Goal: Information Seeking & Learning: Learn about a topic

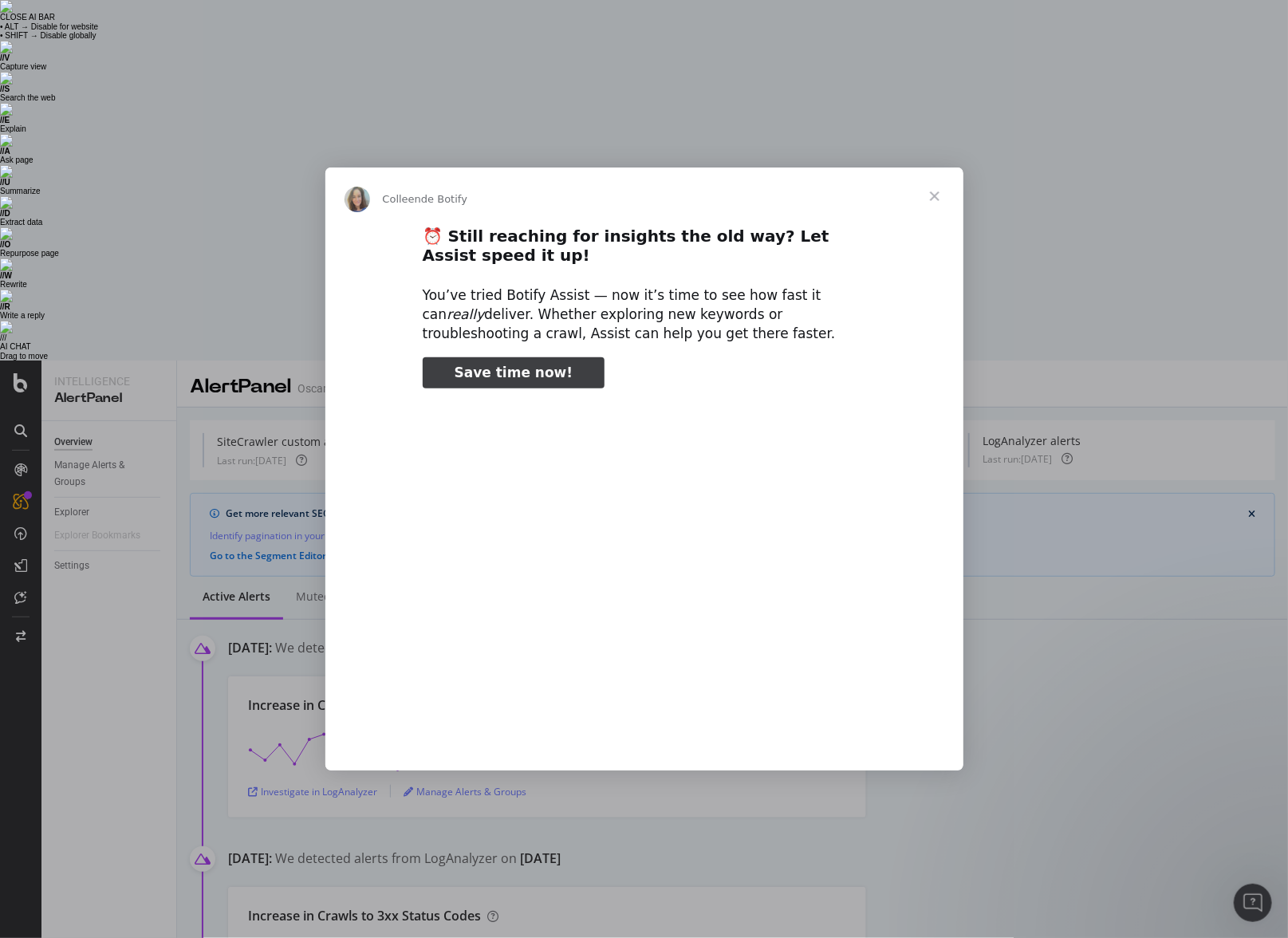
type input "344563"
click at [942, 183] on span "Fermer" at bounding box center [935, 196] width 58 height 58
type input "53208"
click at [935, 201] on span "Fermer" at bounding box center [935, 196] width 58 height 58
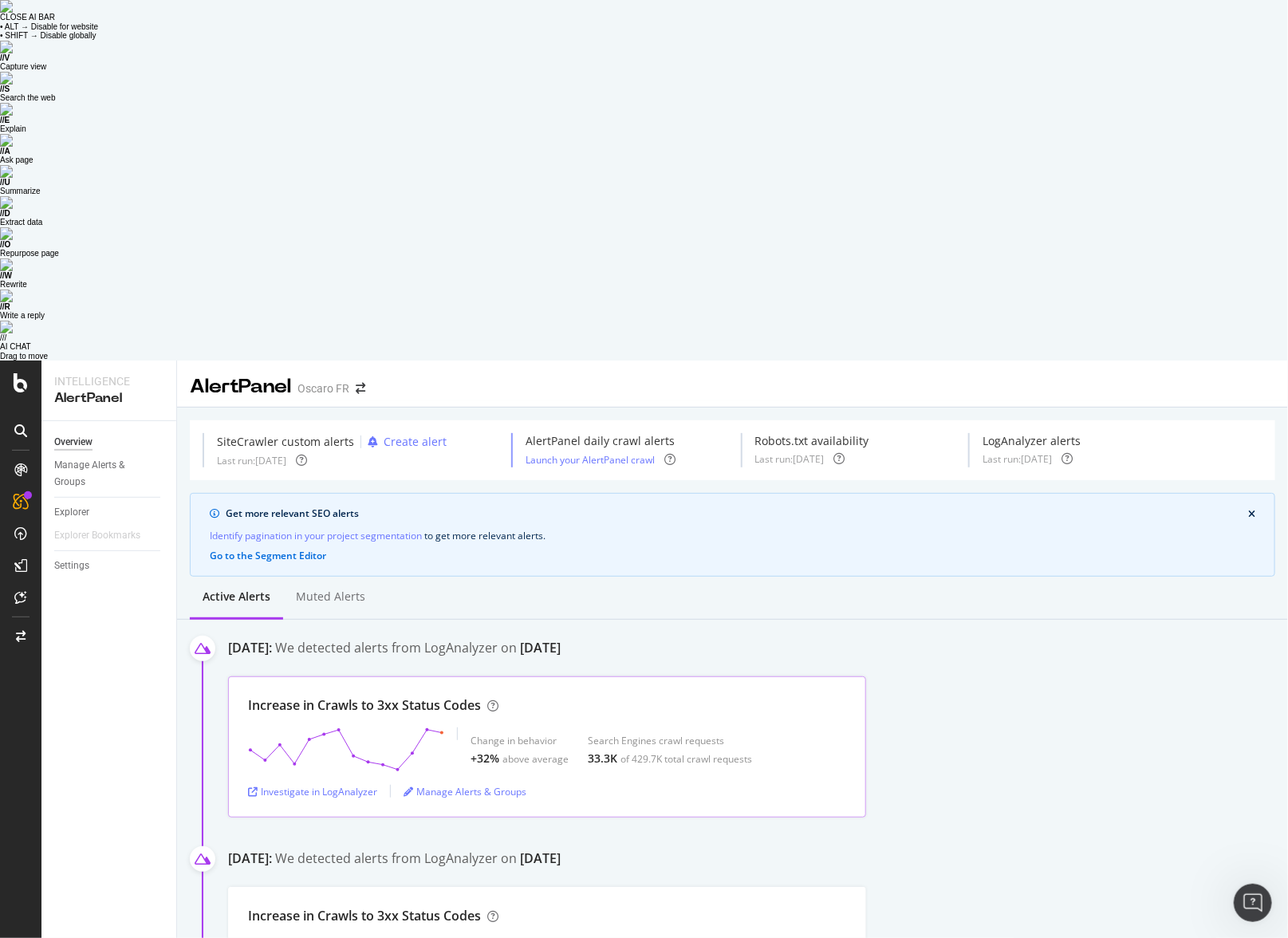
click at [850, 677] on div "Increase in Crawls to 3xx Status Codes Change in behavior +32% above average Se…" at bounding box center [547, 747] width 638 height 141
click at [347, 785] on div "Investigate in LogAnalyzer" at bounding box center [313, 791] width 129 height 14
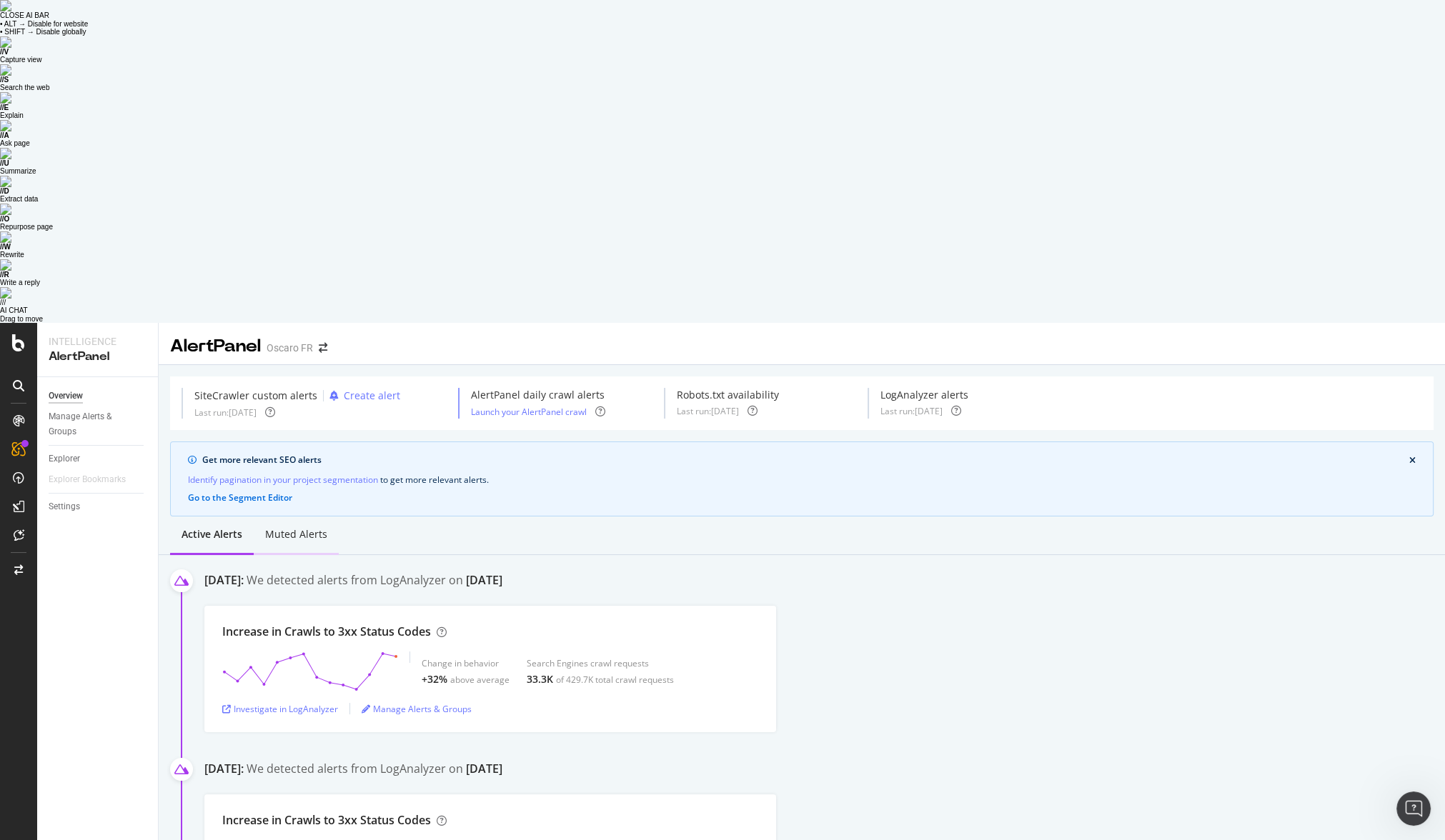
click at [282, 527] on div "Muted alerts" at bounding box center [295, 534] width 62 height 15
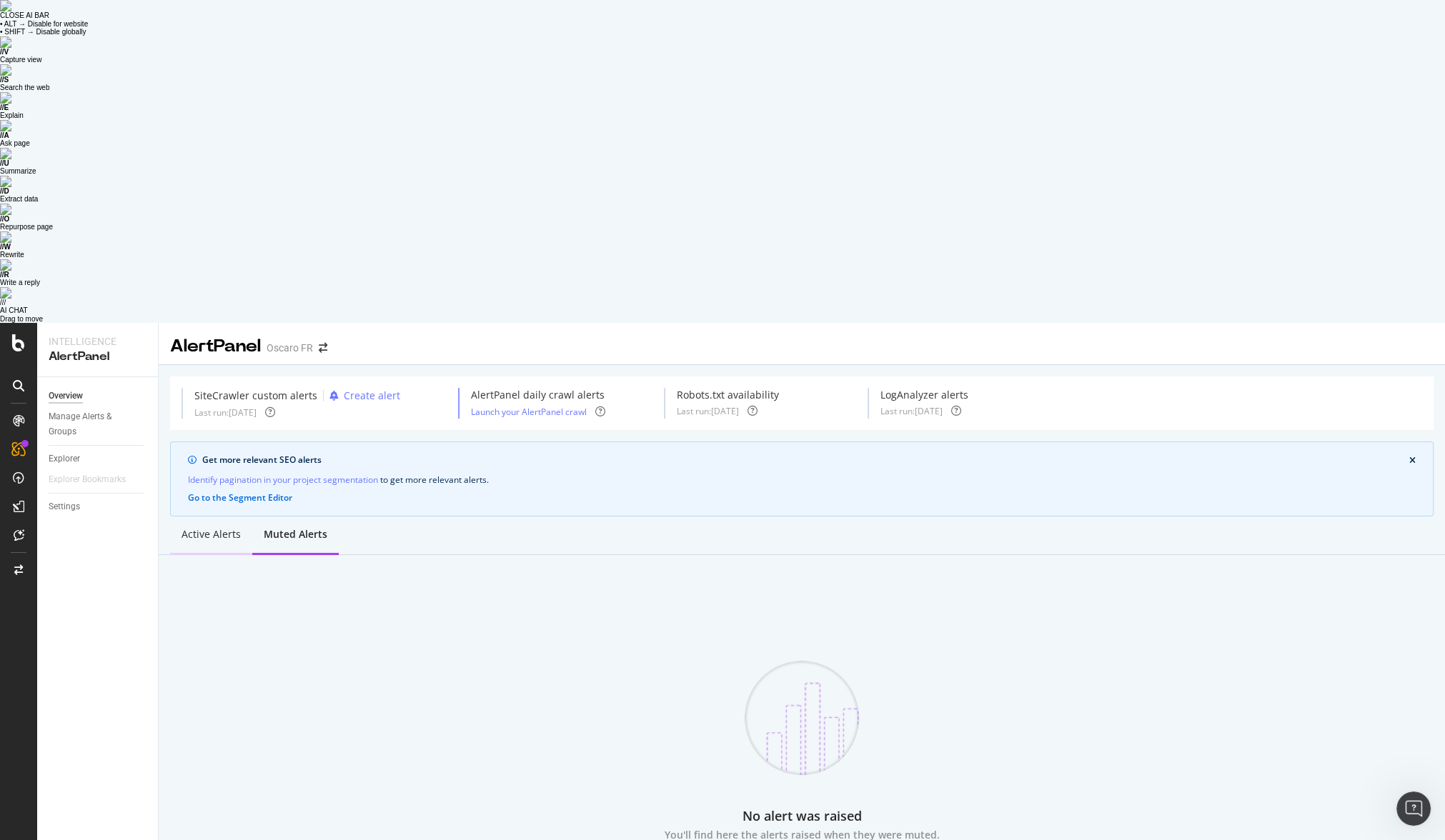
click at [197, 516] on div "Active alerts" at bounding box center [211, 535] width 82 height 39
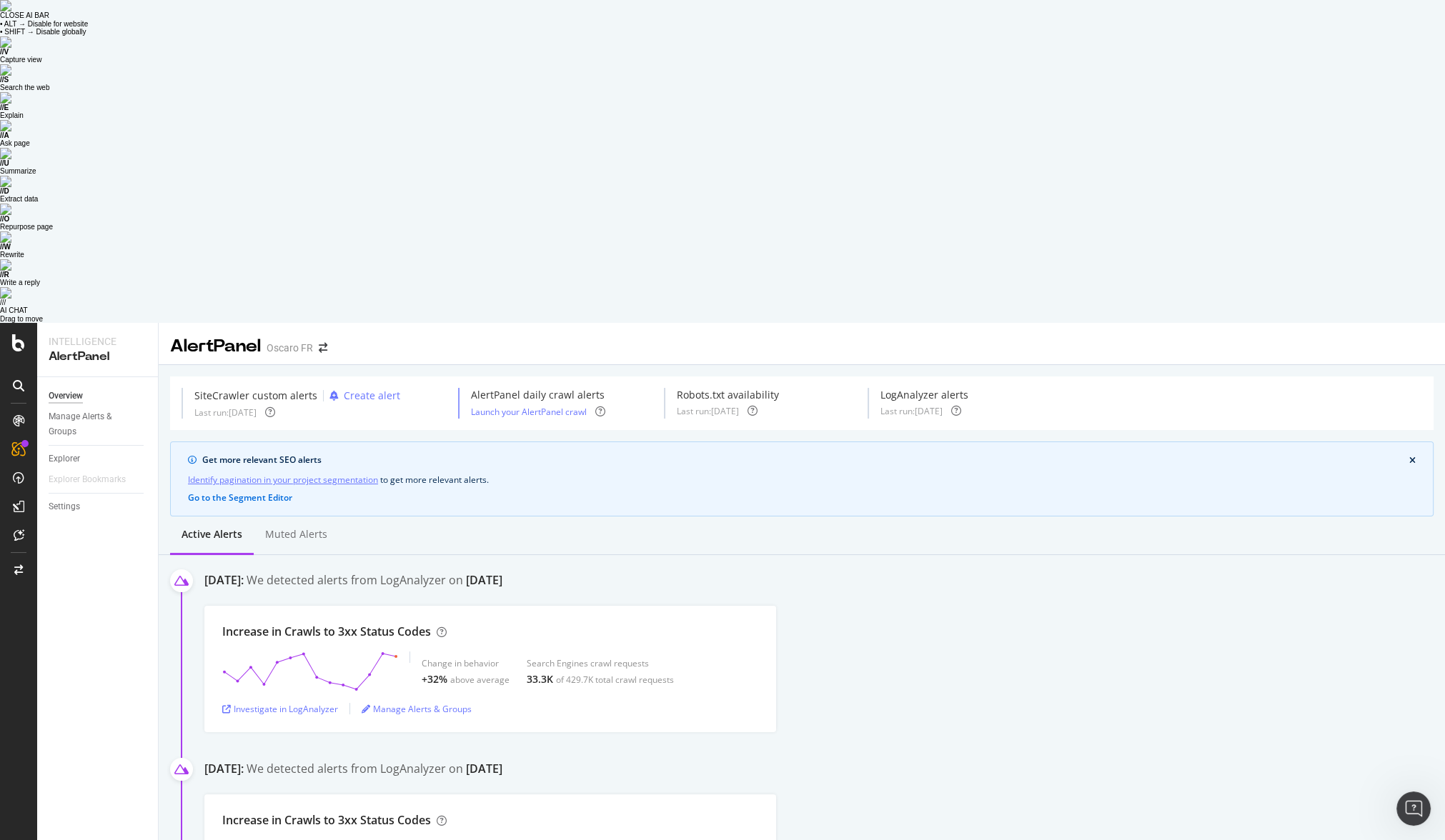
click at [299, 472] on link "Identify pagination in your project segmentation" at bounding box center [283, 479] width 190 height 15
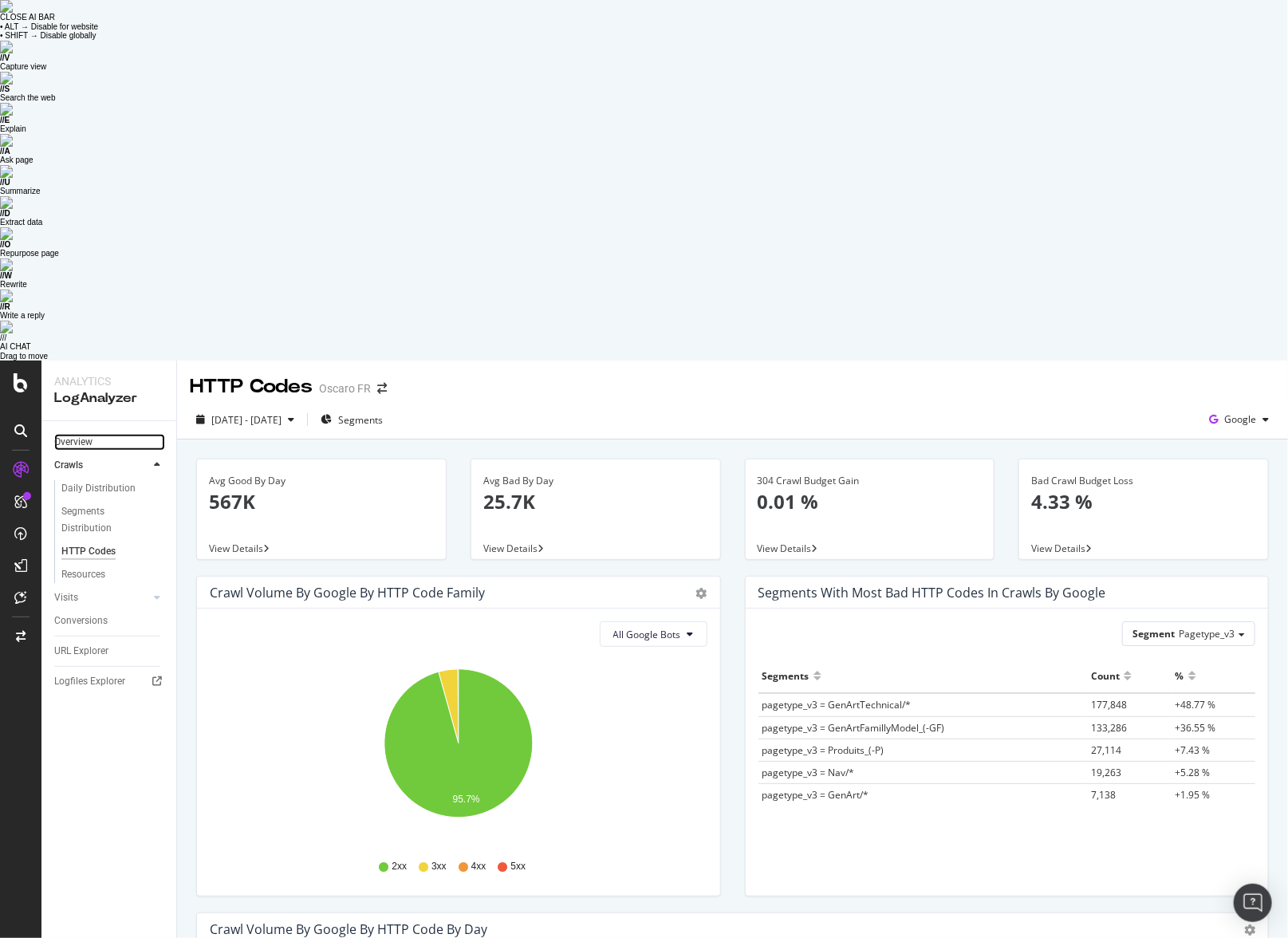
click at [103, 434] on link "Overview" at bounding box center [110, 442] width 111 height 17
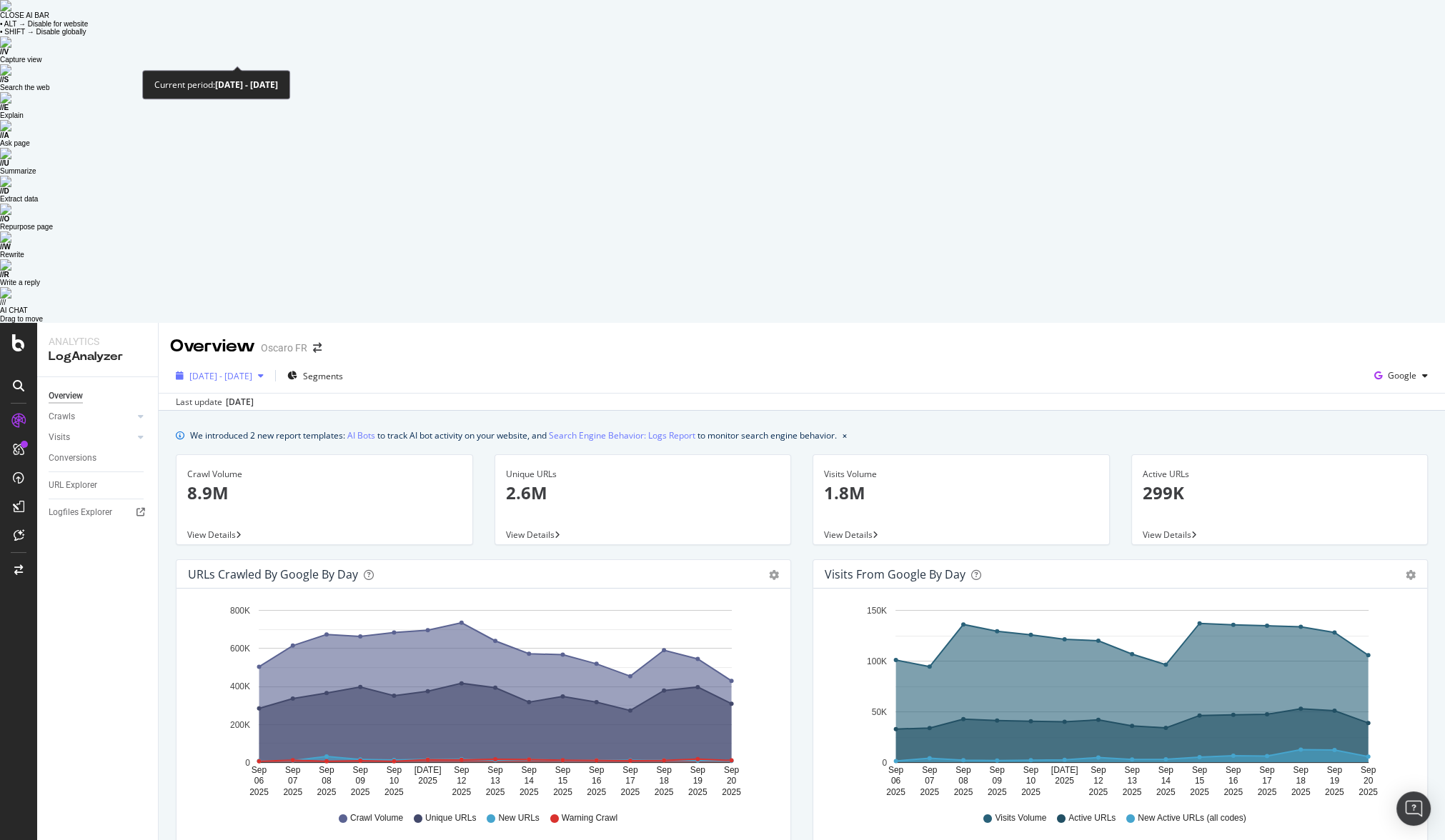
click at [269, 371] on div "button" at bounding box center [261, 376] width 18 height 9
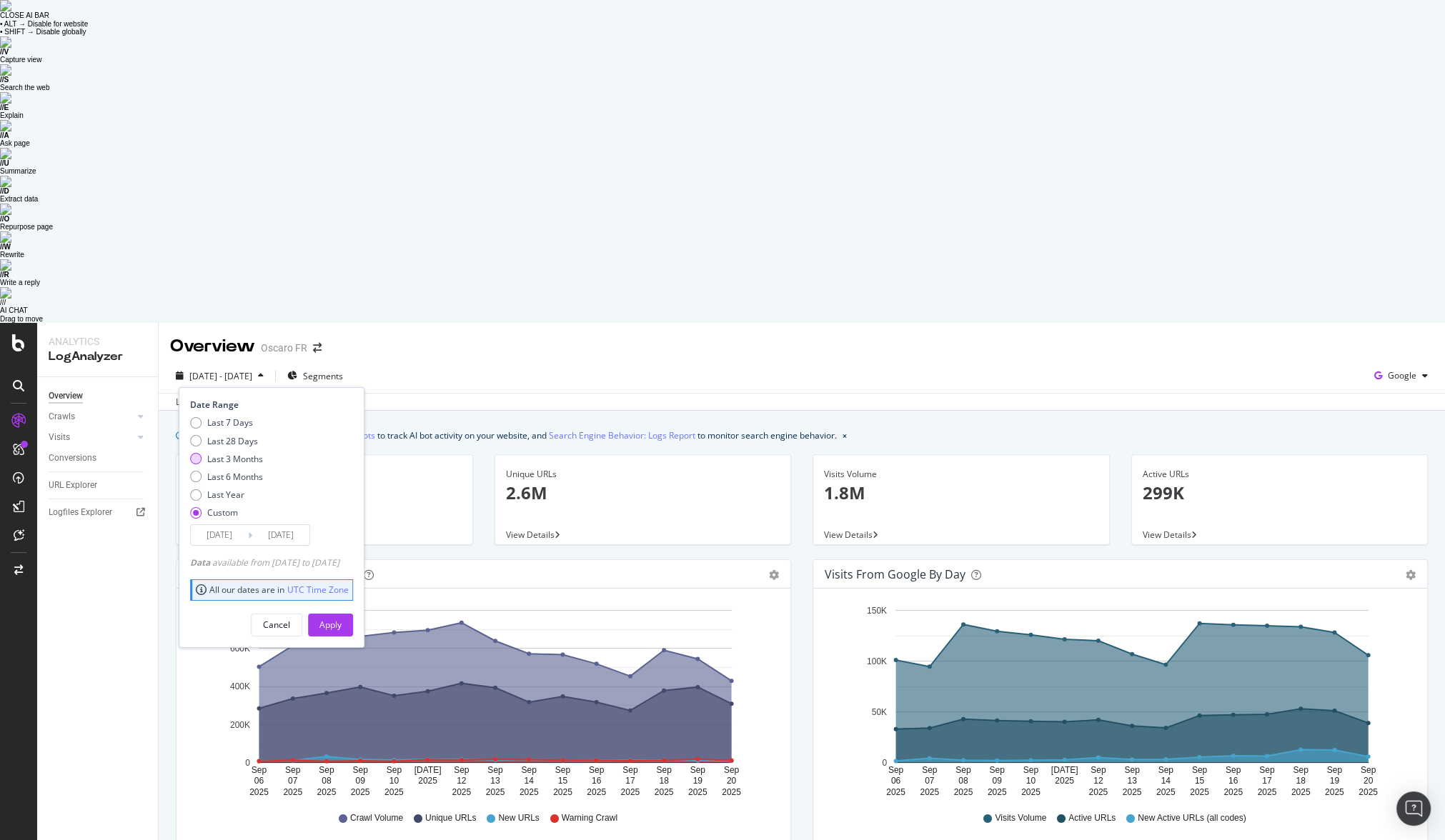
click at [225, 453] on div "Last 3 Months" at bounding box center [235, 459] width 55 height 12
type input "2025/06/30"
type input "2025/09/29"
click at [333, 613] on button "Apply" at bounding box center [330, 624] width 45 height 23
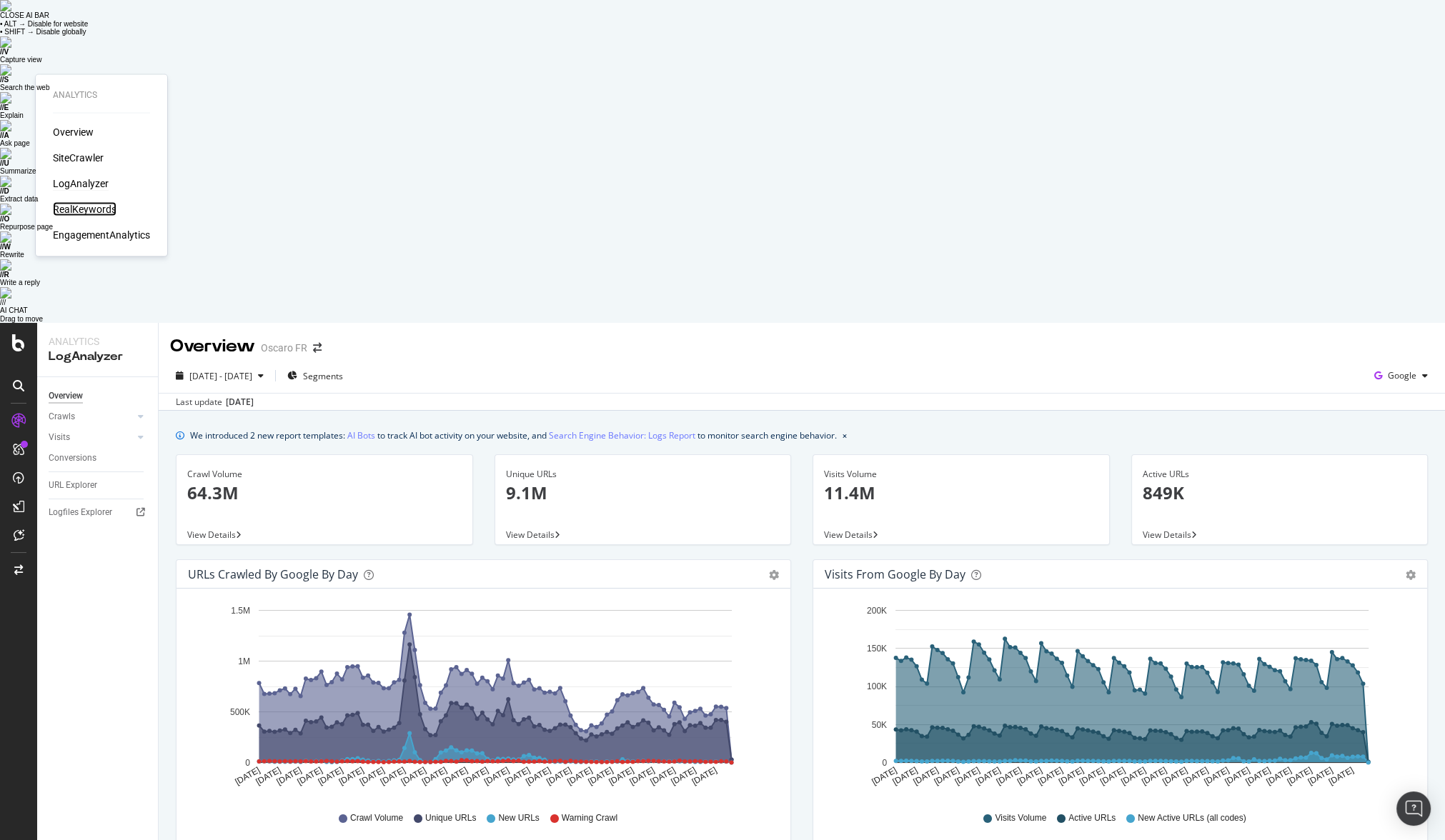
click at [97, 209] on div "RealKeywords" at bounding box center [84, 209] width 63 height 15
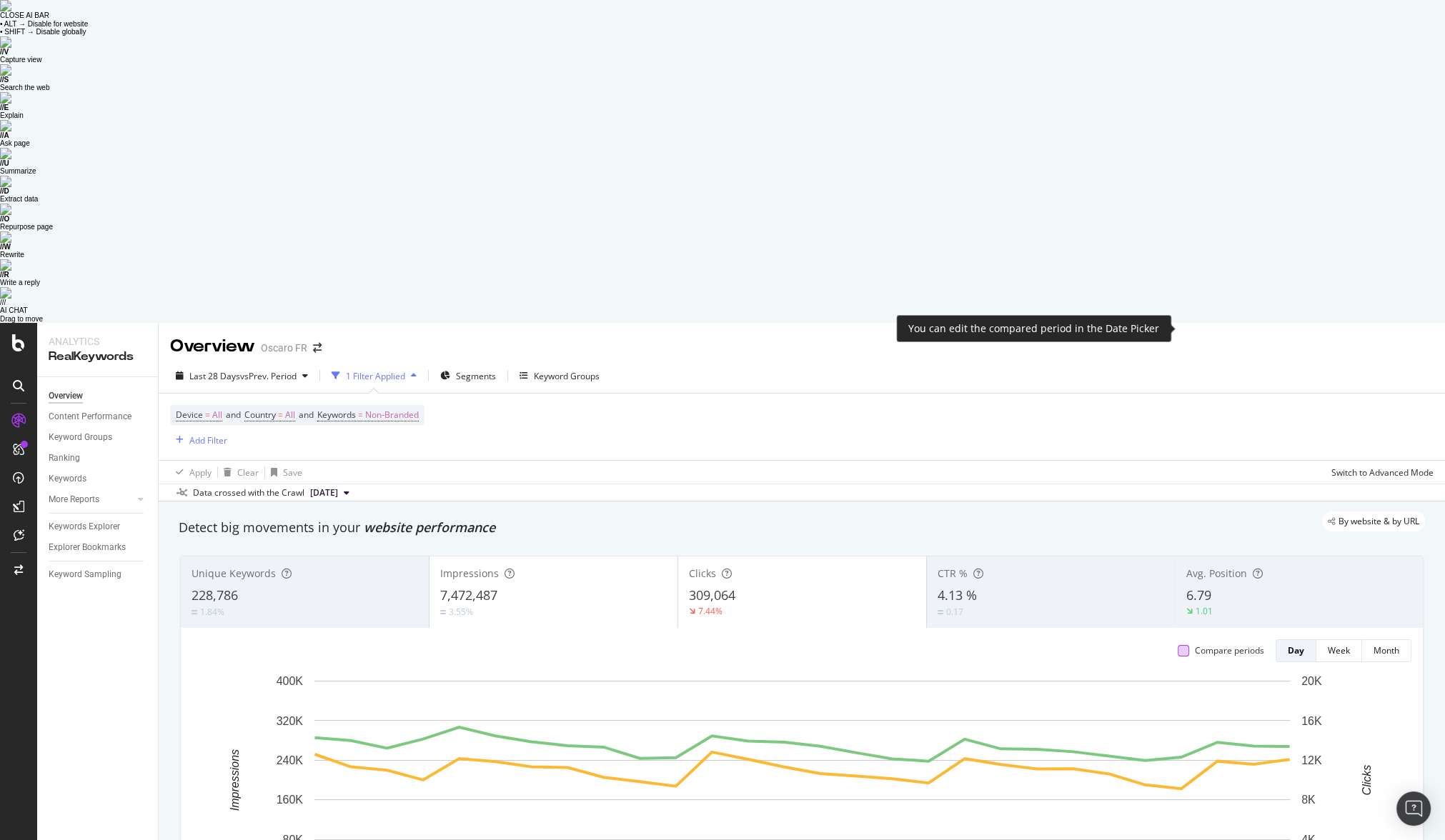
click at [1186, 645] on div at bounding box center [1183, 651] width 12 height 12
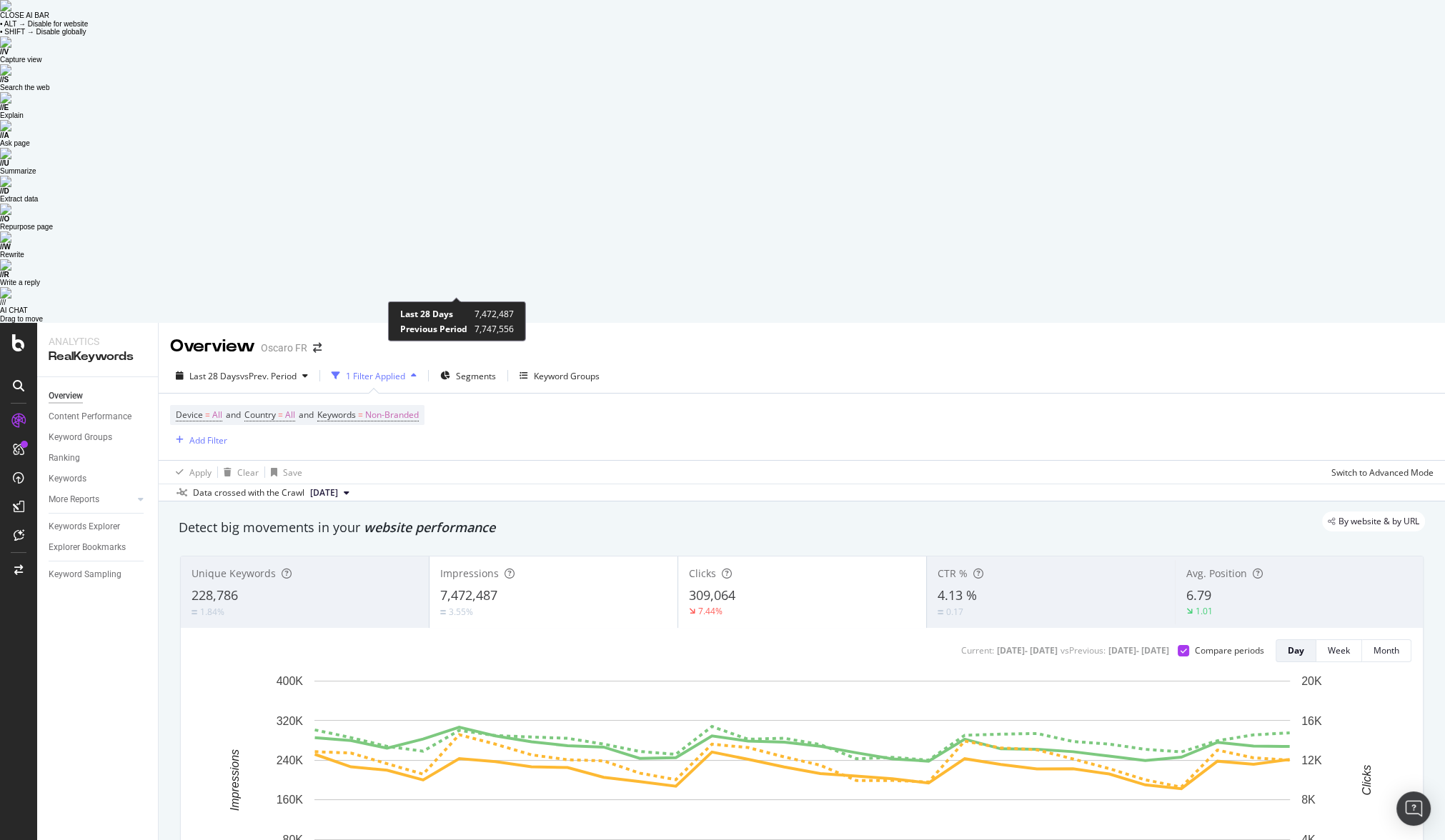
click at [522, 560] on div "Impressions 7,472,487 3.55%" at bounding box center [554, 592] width 248 height 64
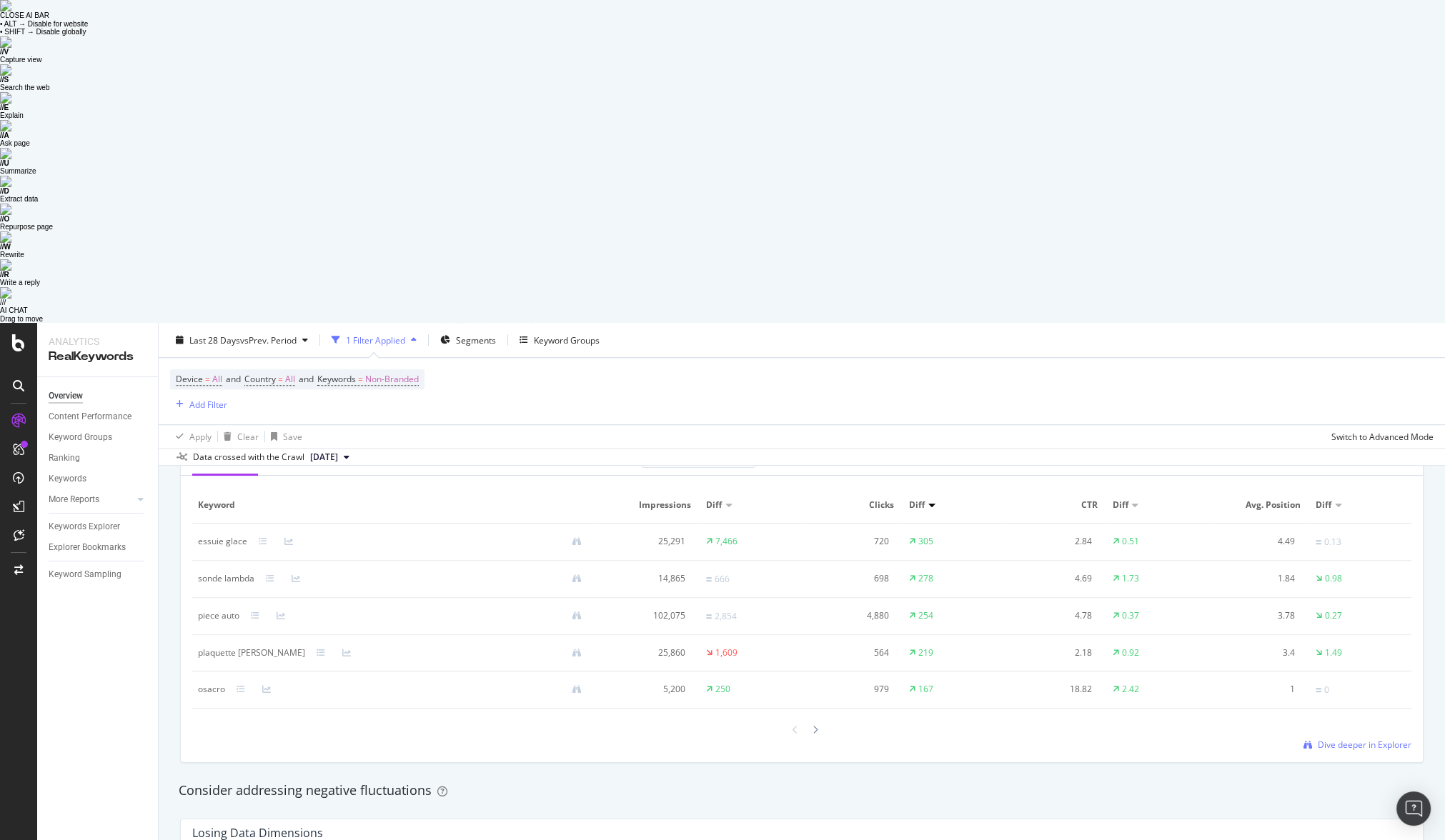
scroll to position [1286, 0]
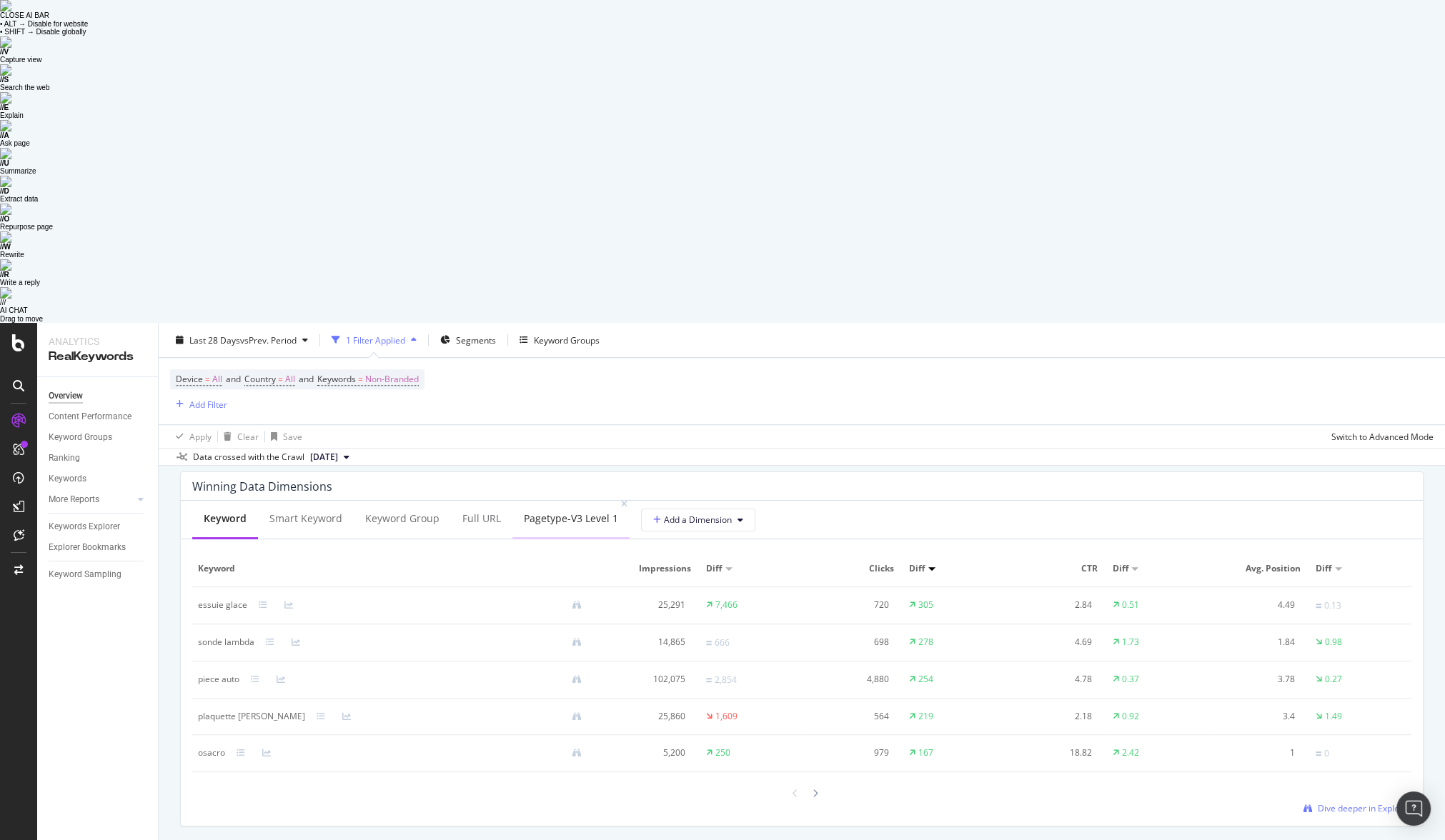
click at [549, 511] on div "pagetype-v3 Level 1" at bounding box center [570, 518] width 94 height 15
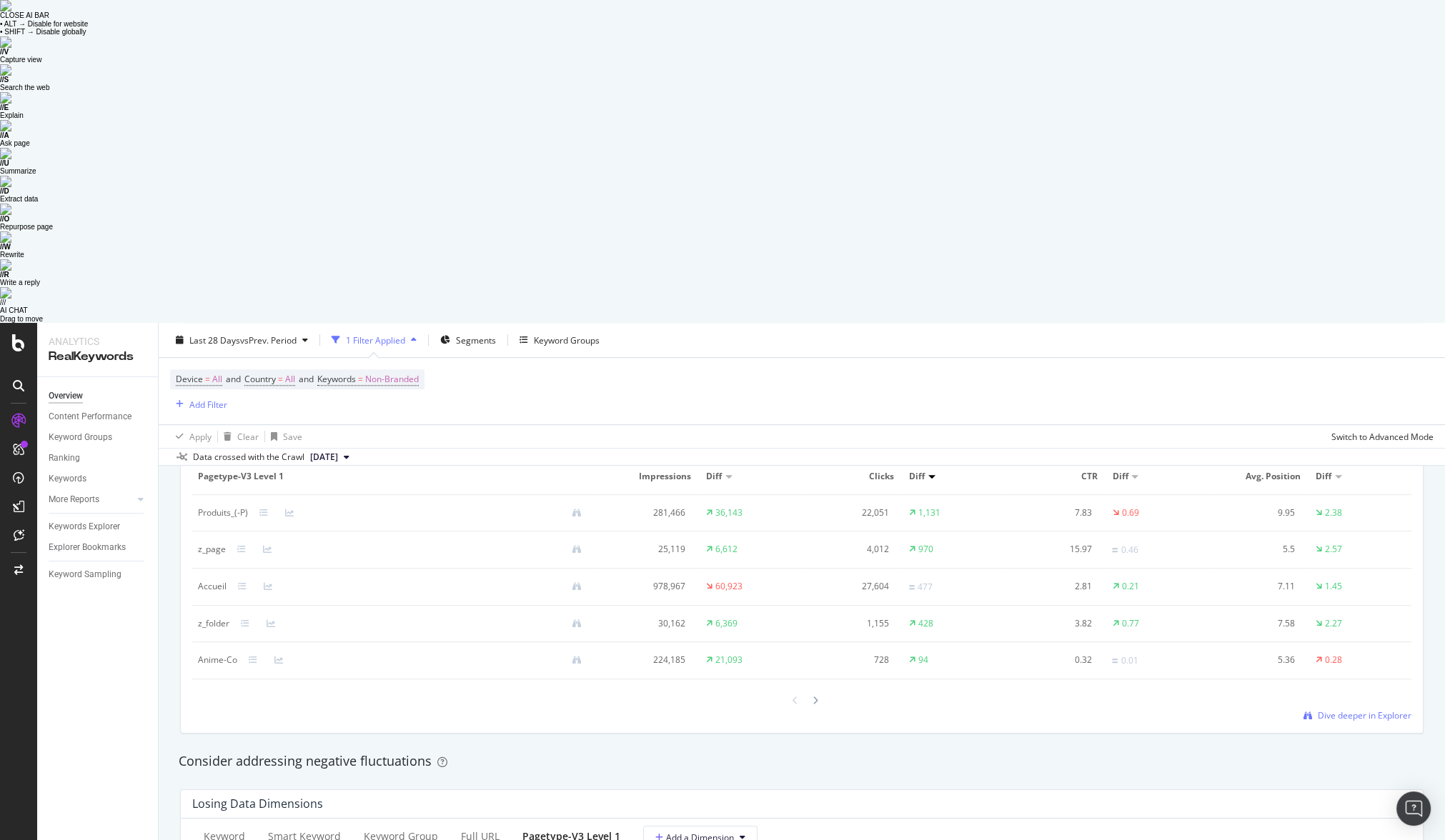
scroll to position [1376, 0]
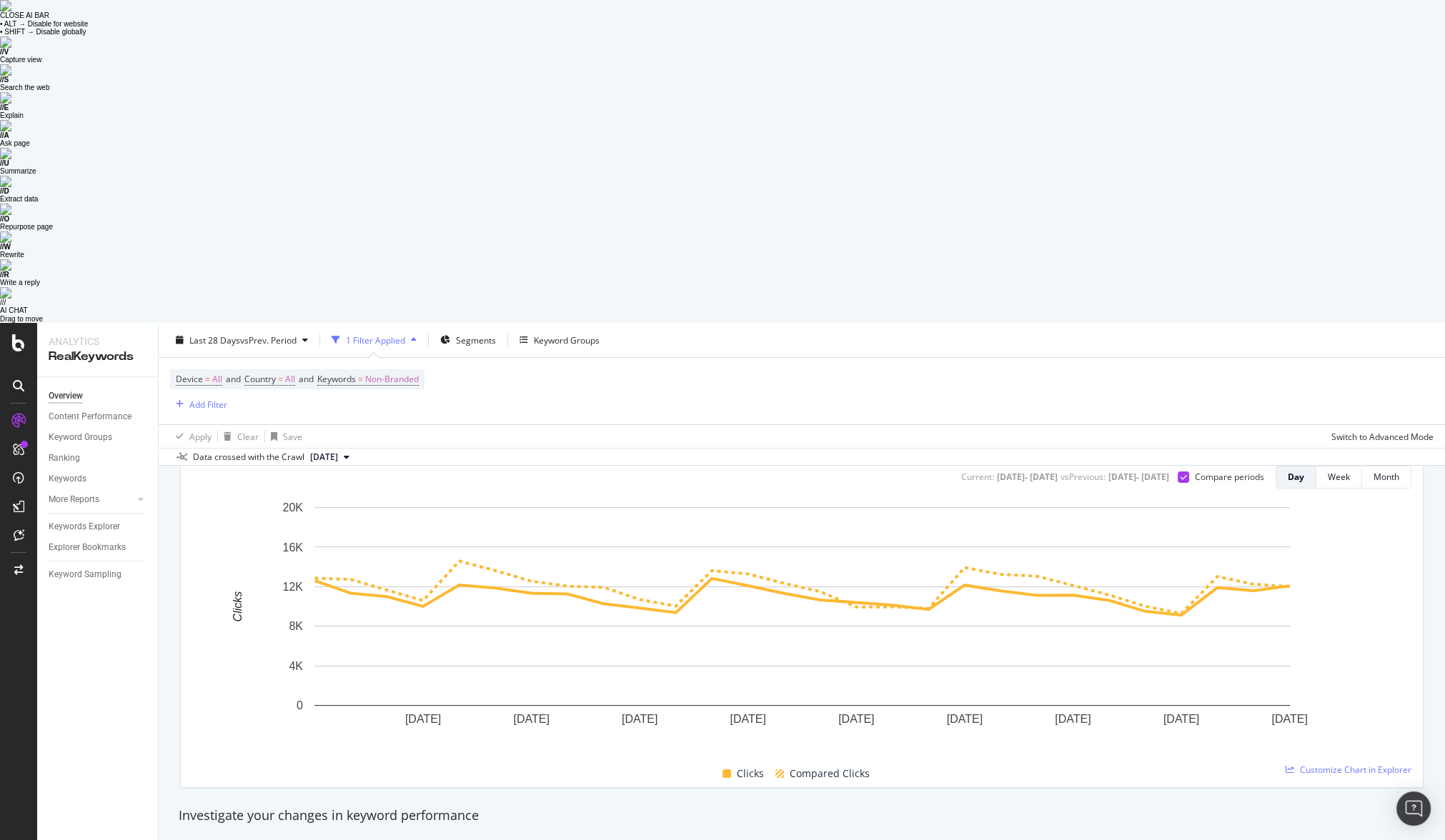
scroll to position [0, 0]
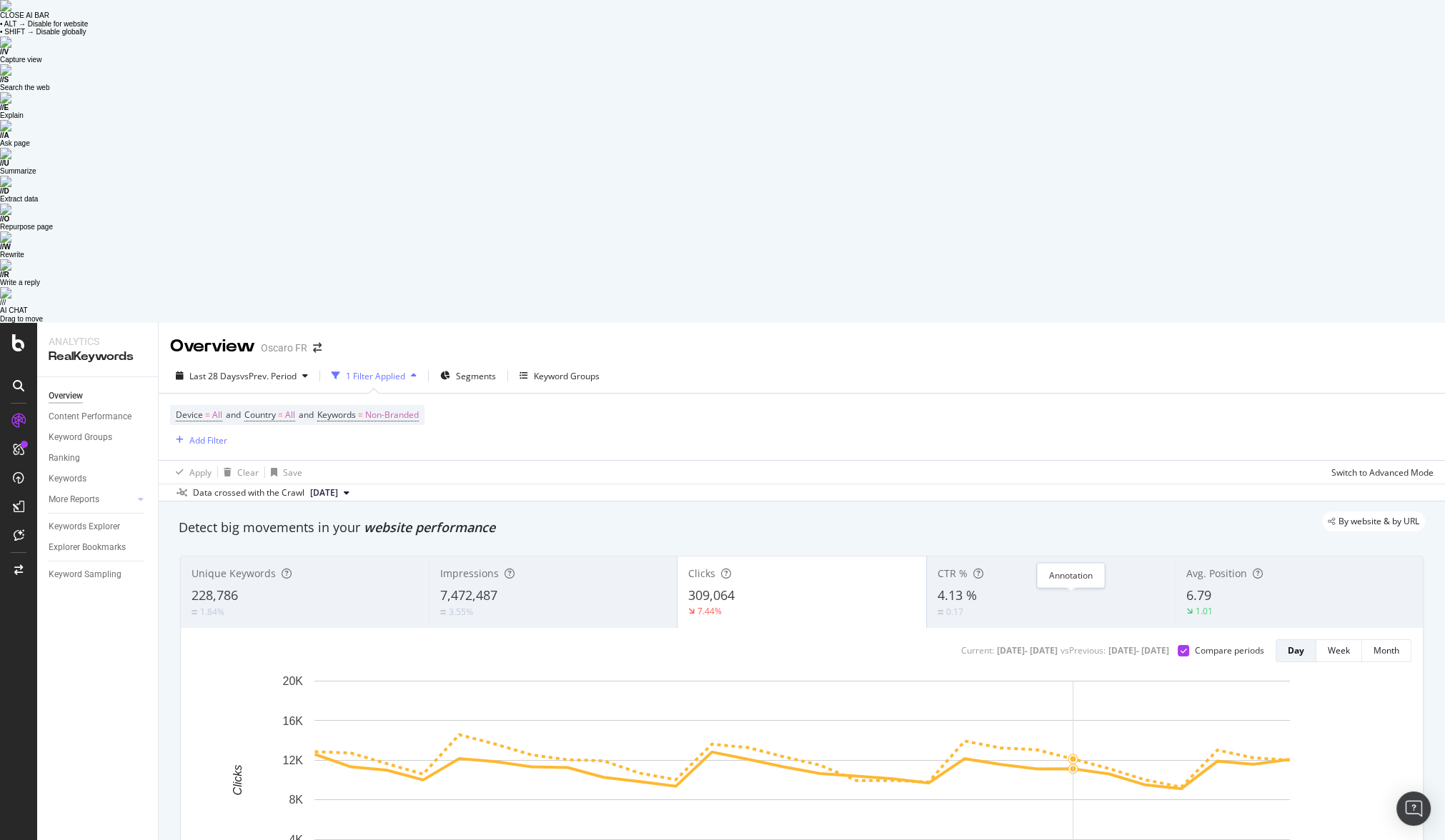
click at [1049, 814] on textarea at bounding box center [1071, 836] width 127 height 44
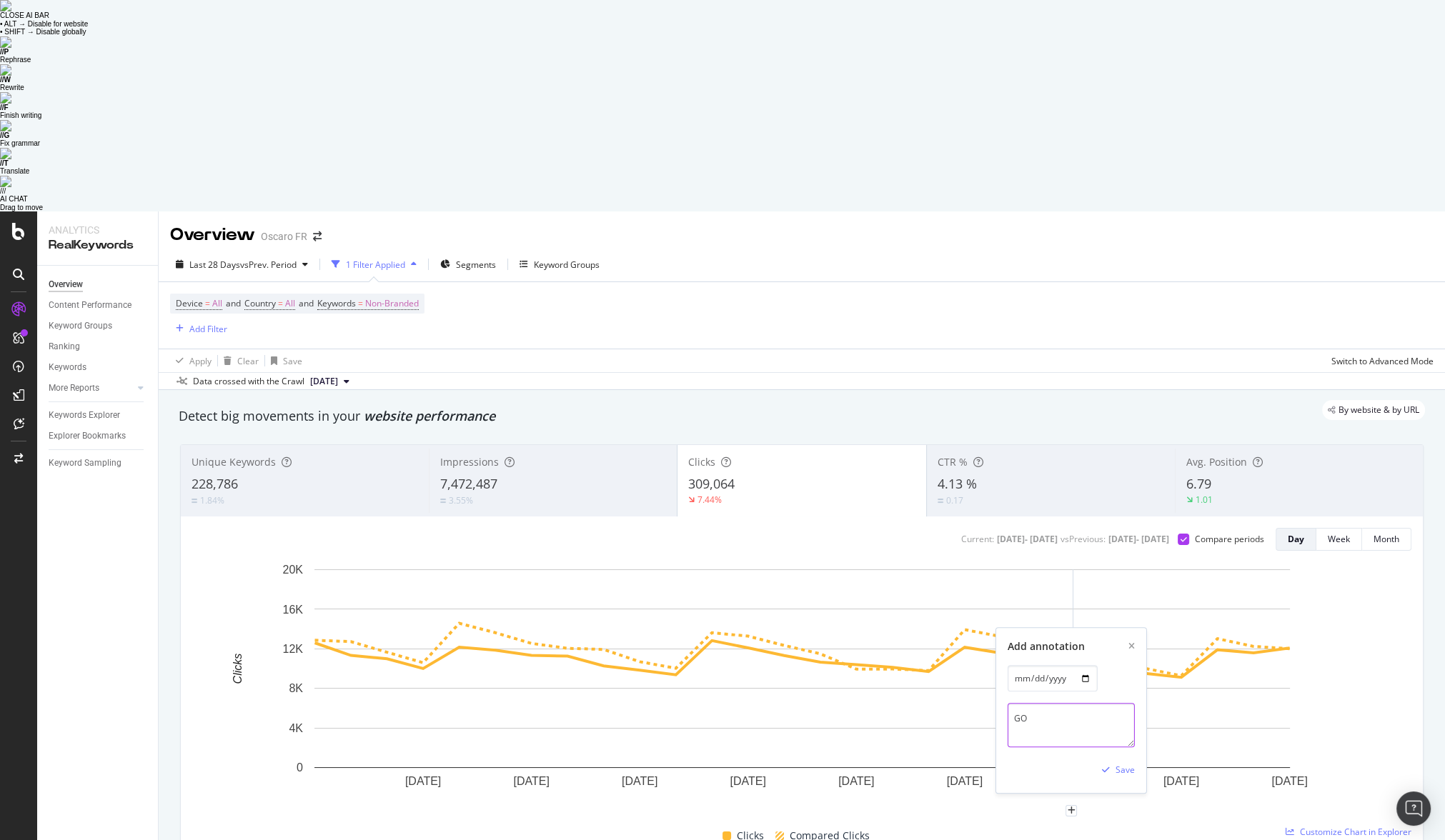
type textarea "G"
type textarea "go live NOINDEX"
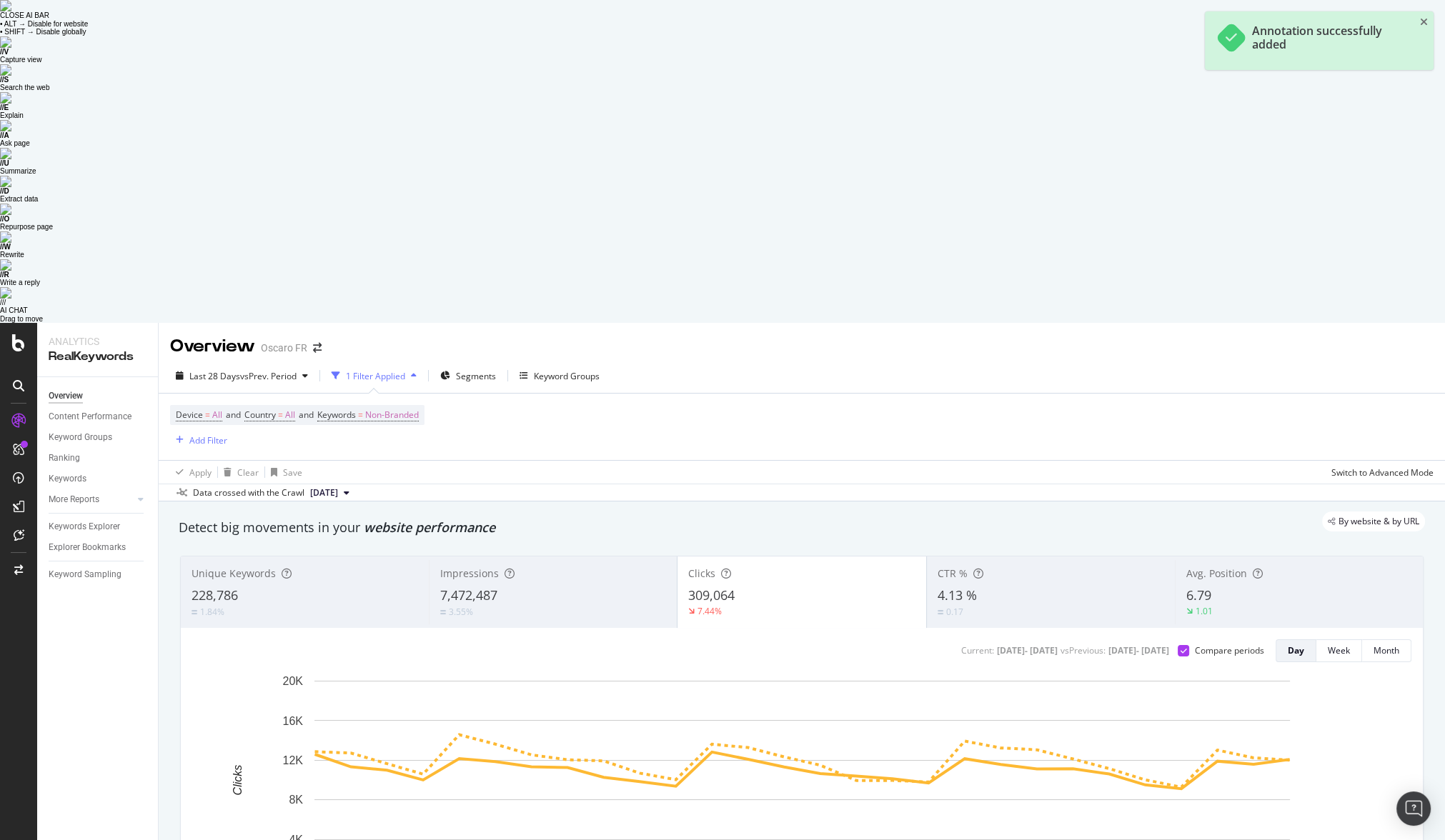
click at [1128, 645] on div "Unique Keywords 228,786 1.84% Impressions 7,472,487 3.55% Clicks 309,064 7.44% …" at bounding box center [802, 758] width 1260 height 429
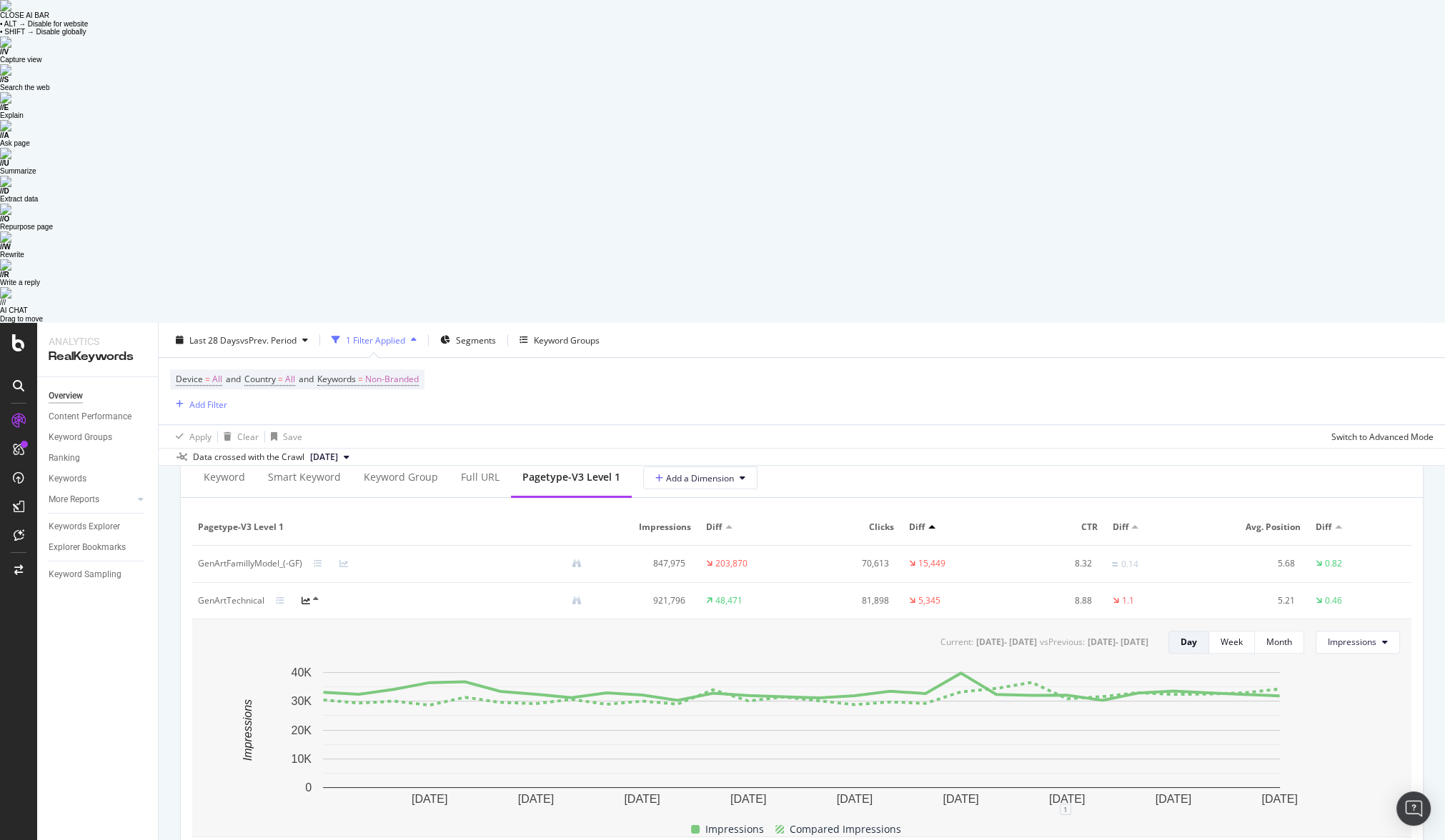
scroll to position [1782, 0]
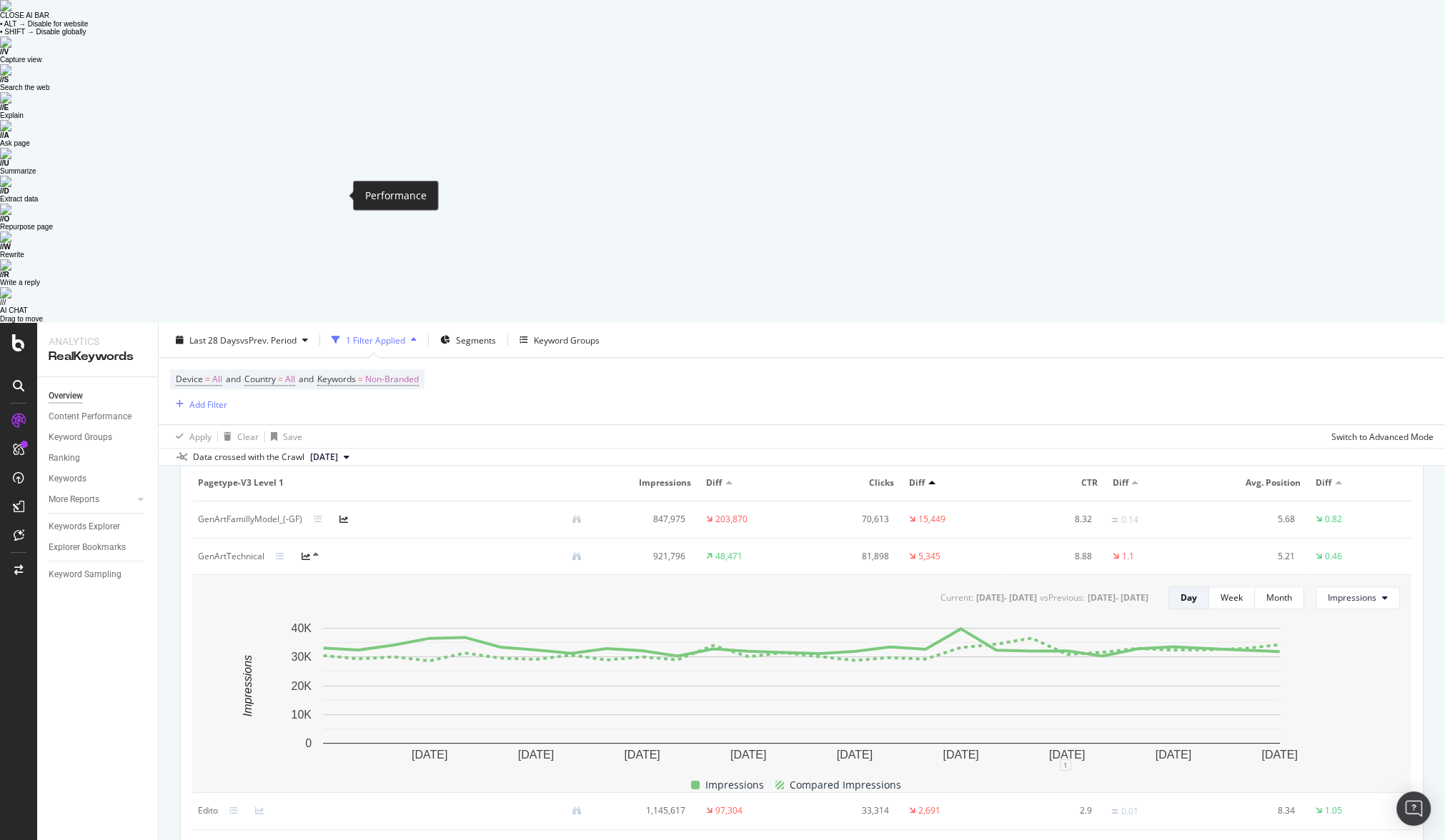
click at [345, 515] on icon at bounding box center [344, 519] width 9 height 9
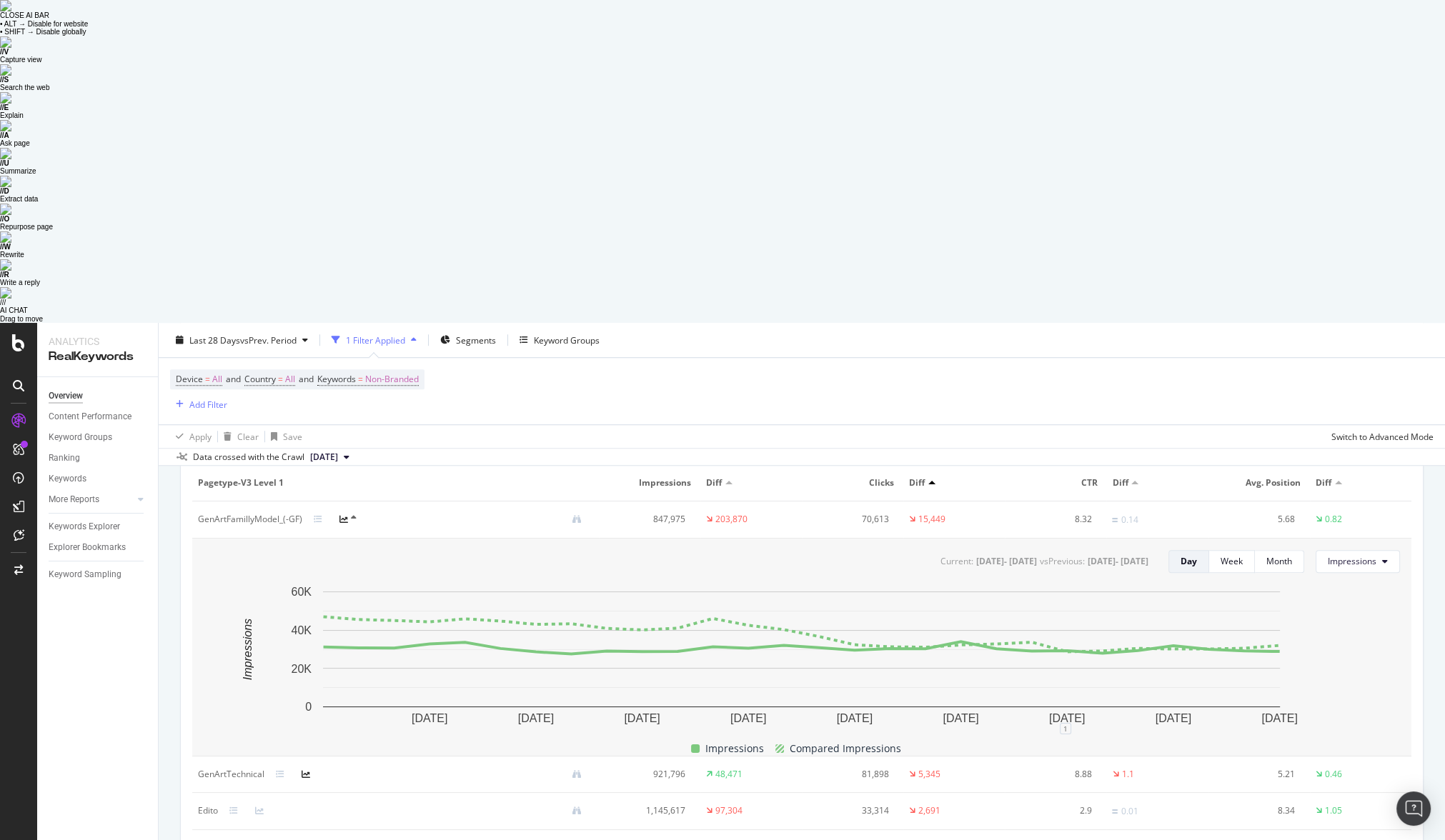
click at [308, 770] on icon at bounding box center [306, 774] width 9 height 9
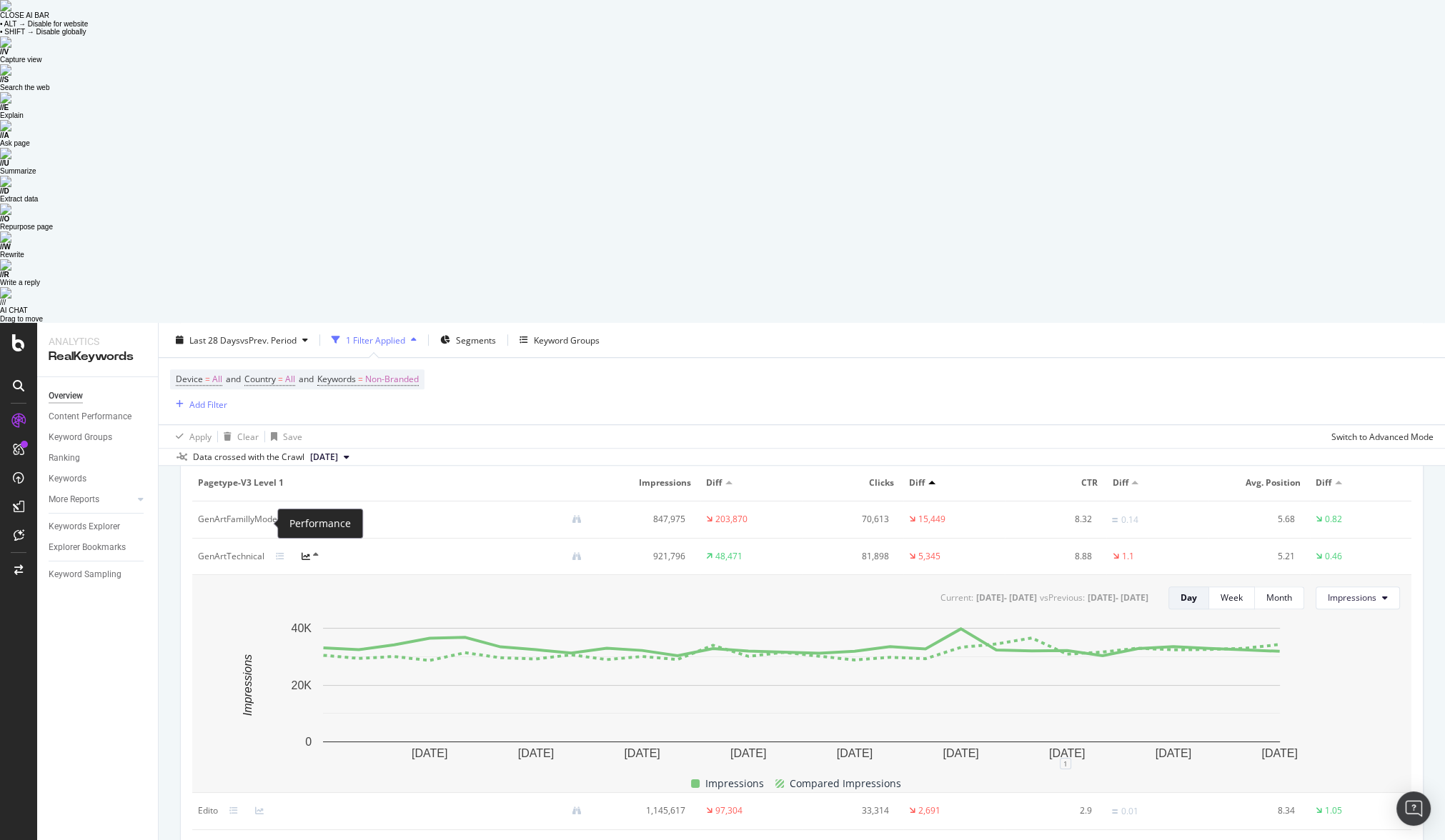
click at [268, 844] on icon at bounding box center [268, 848] width 9 height 9
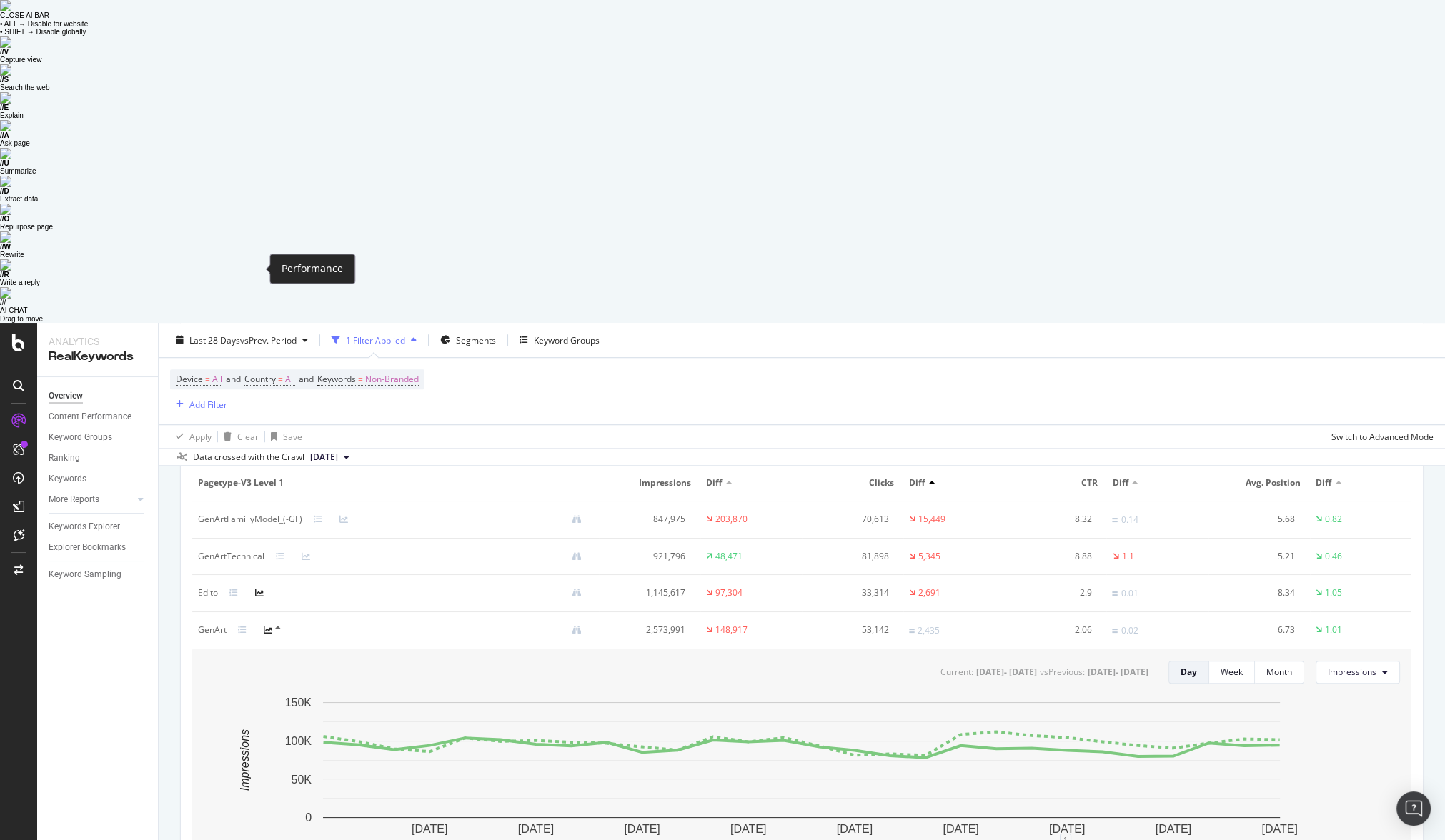
click at [257, 588] on icon at bounding box center [260, 593] width 9 height 9
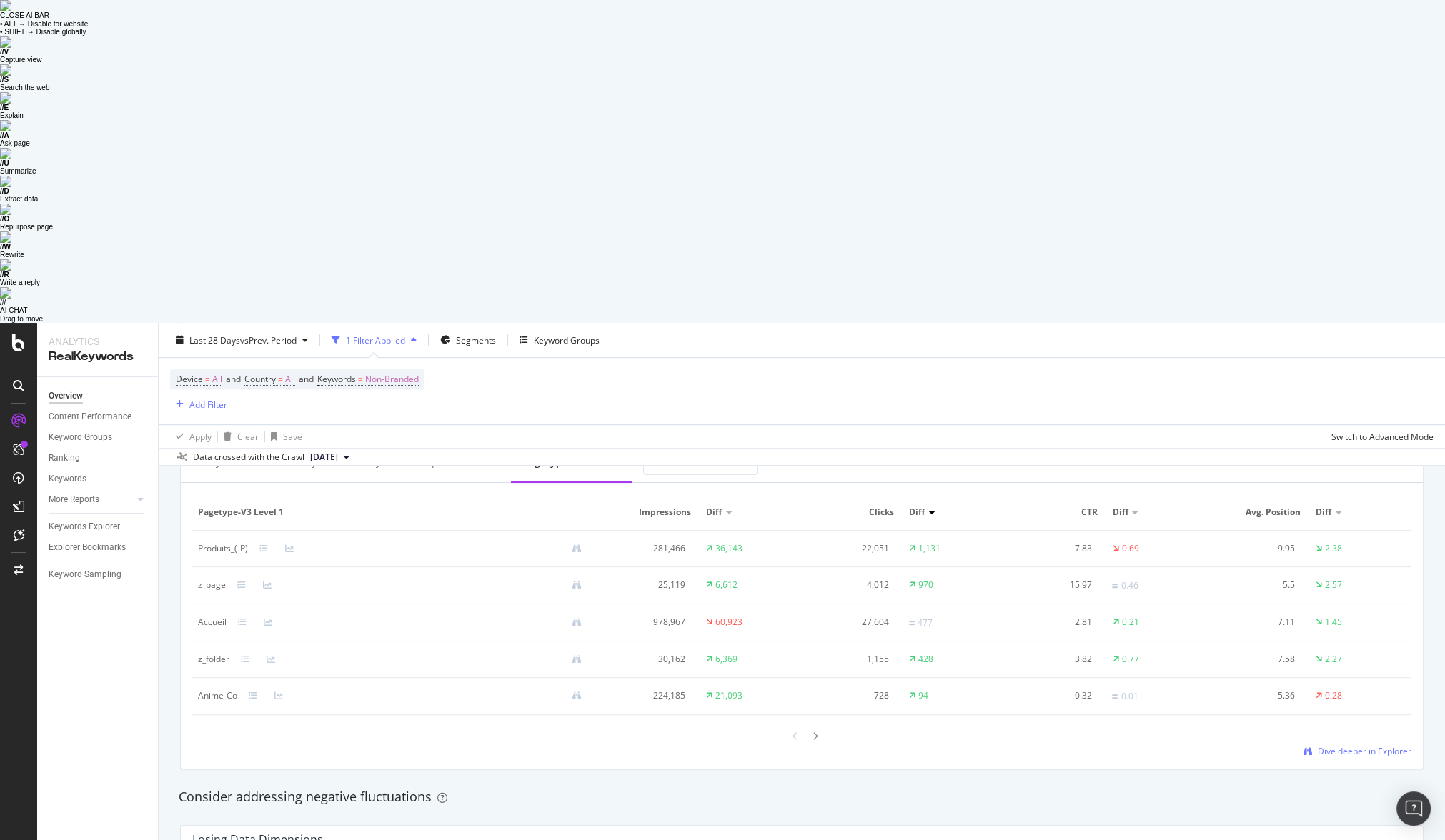
scroll to position [1329, 0]
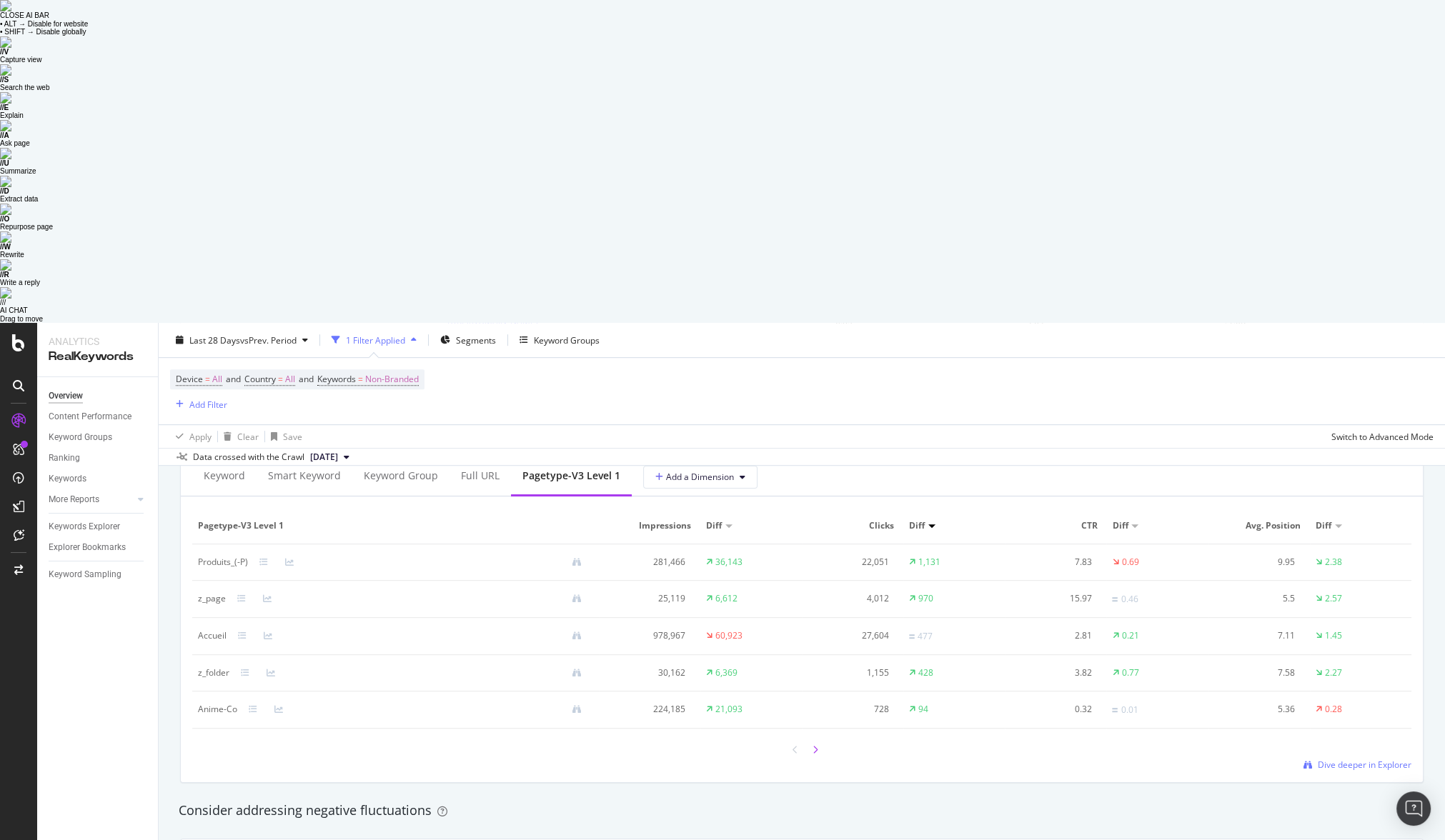
click at [813, 746] on icon at bounding box center [816, 750] width 6 height 9
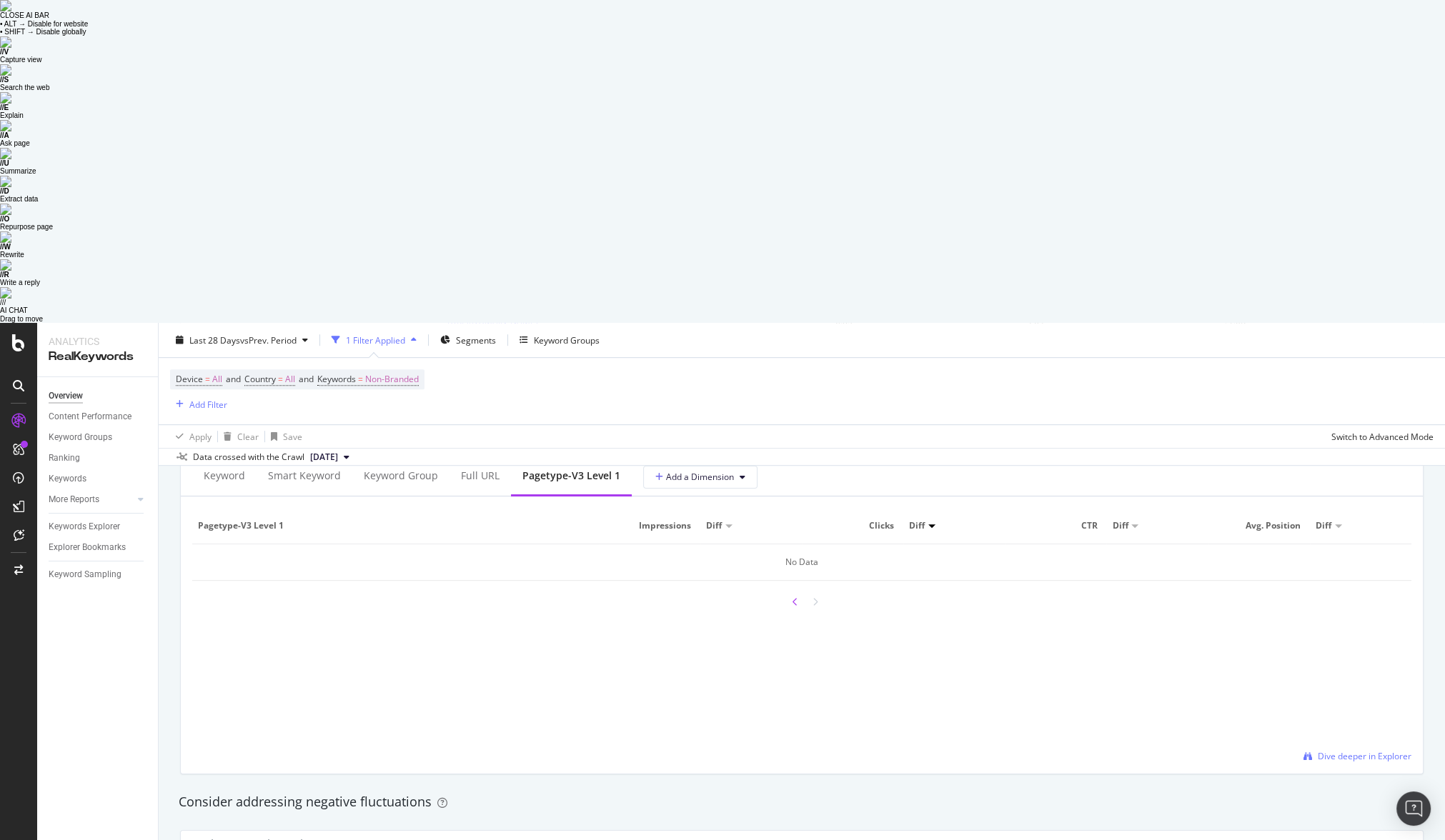
click at [797, 598] on icon at bounding box center [795, 602] width 6 height 9
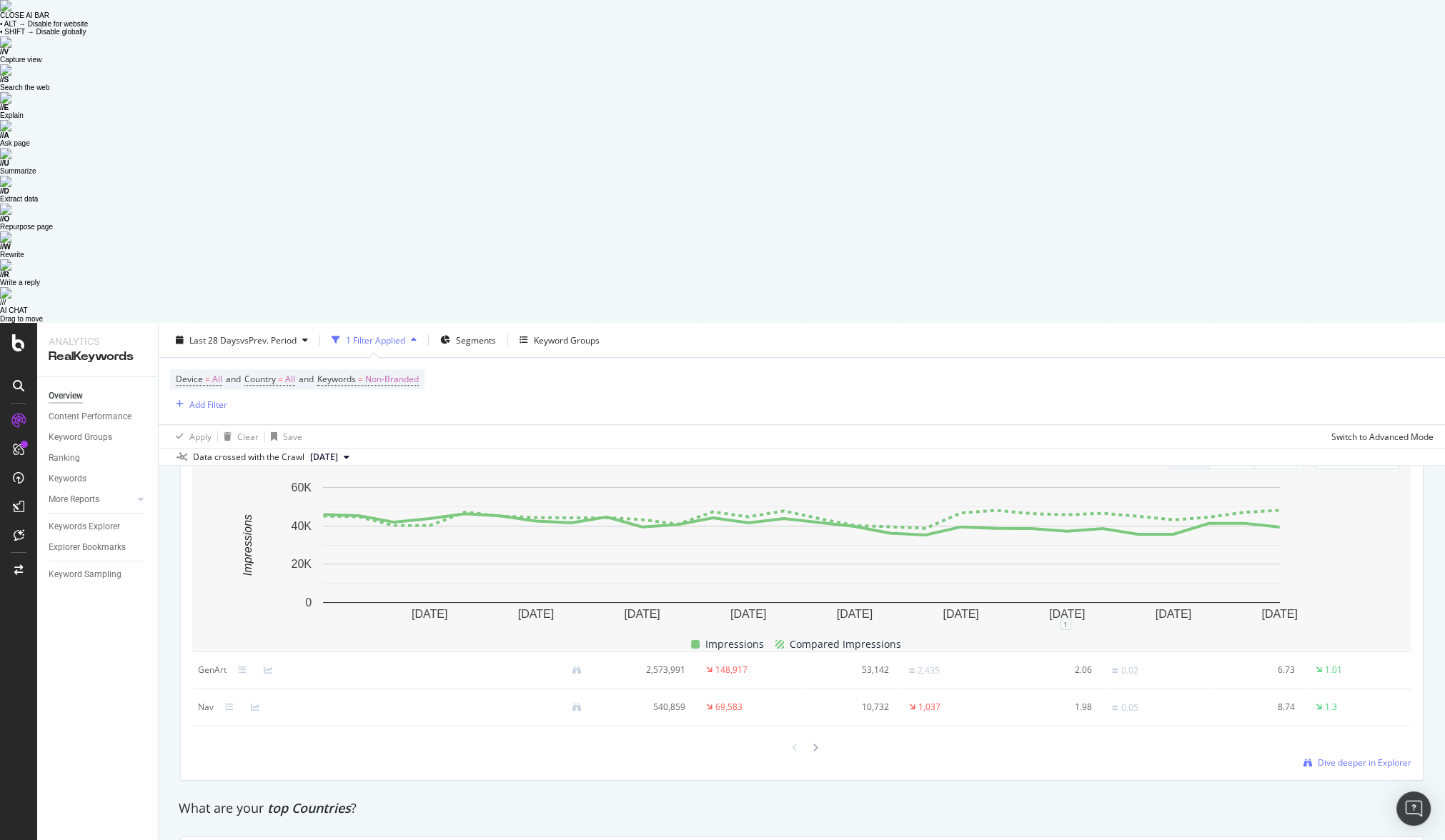
scroll to position [1762, 0]
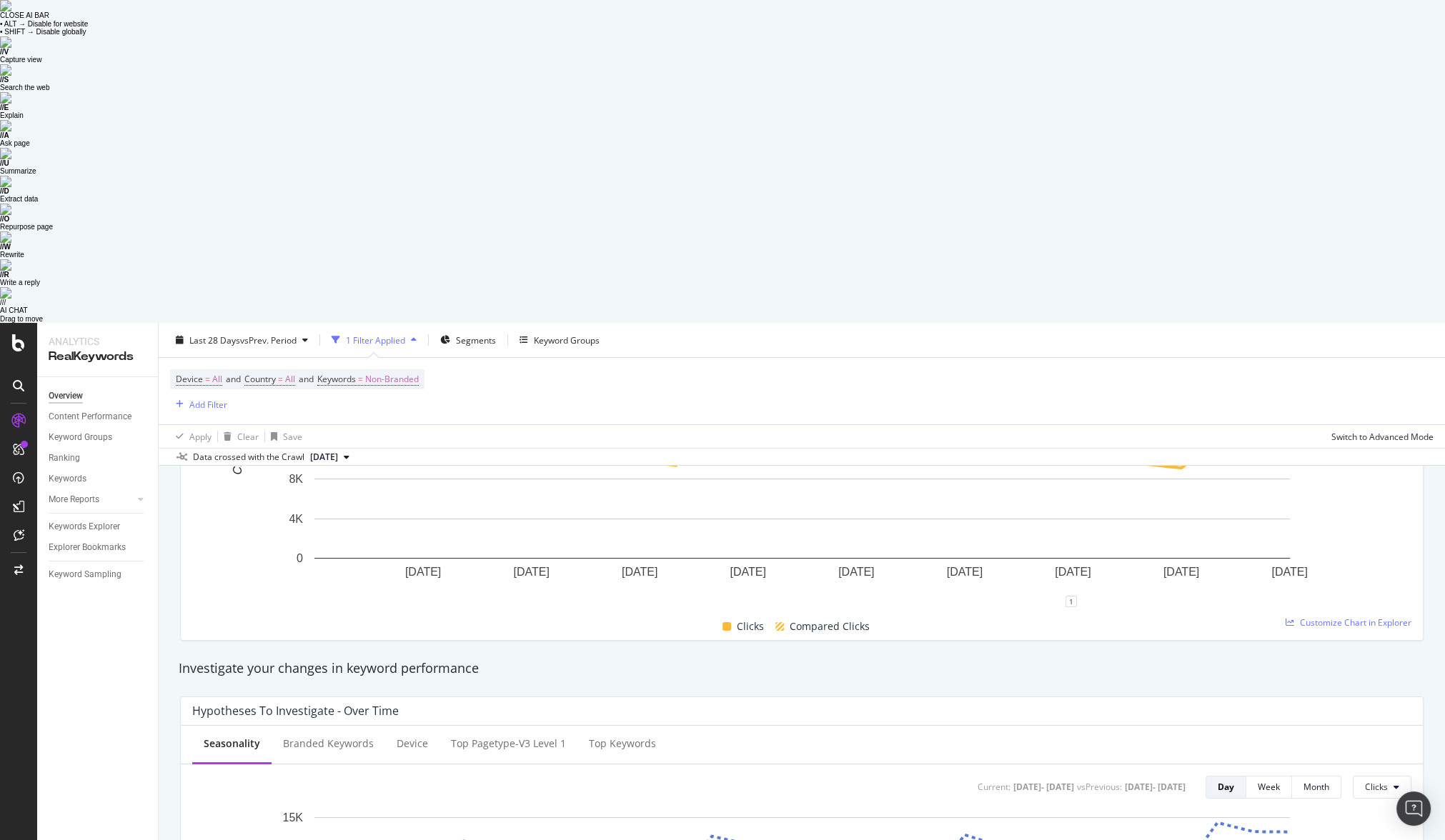
scroll to position [0, 0]
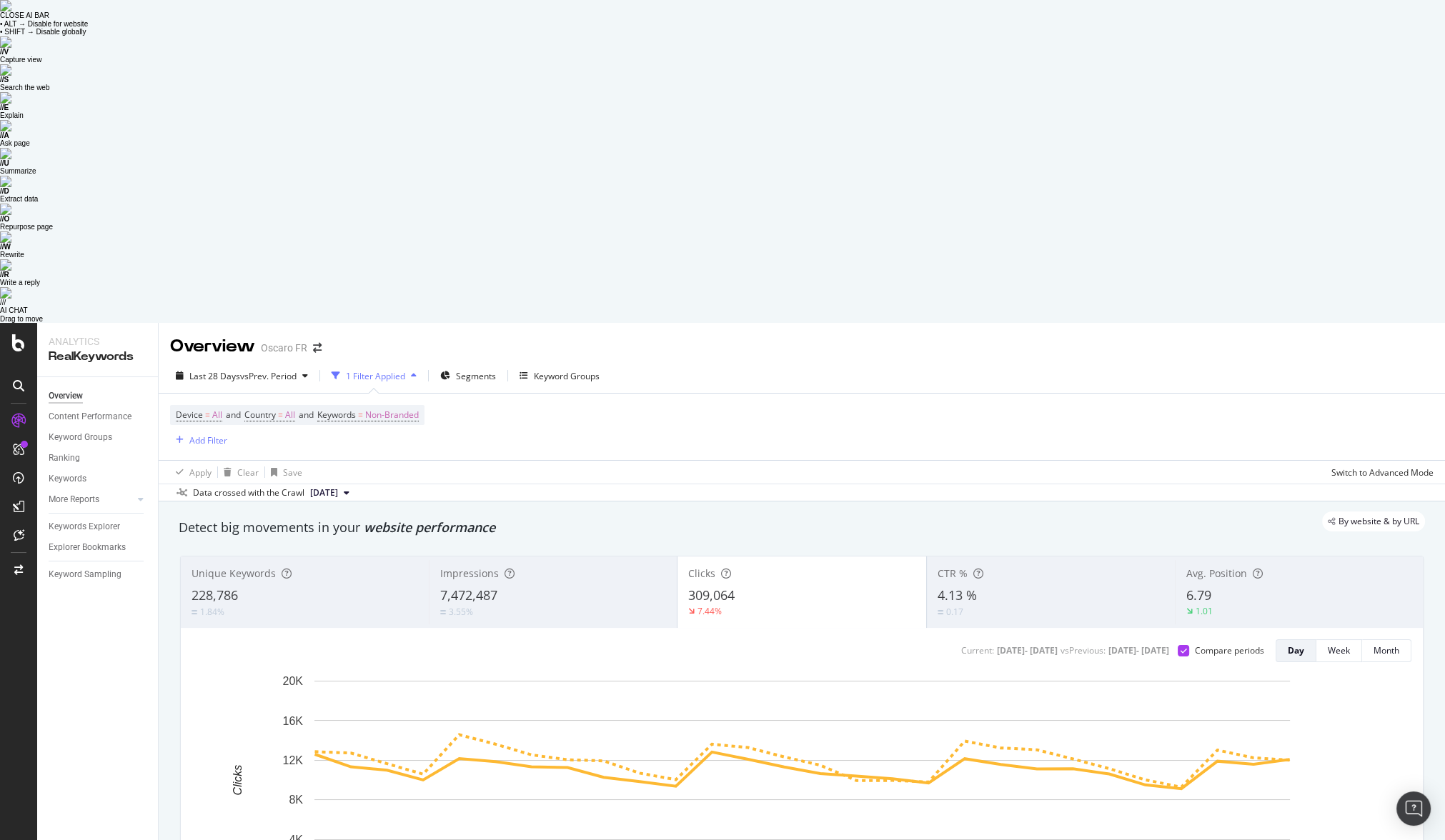
click at [571, 605] on div "3.55%" at bounding box center [553, 612] width 226 height 14
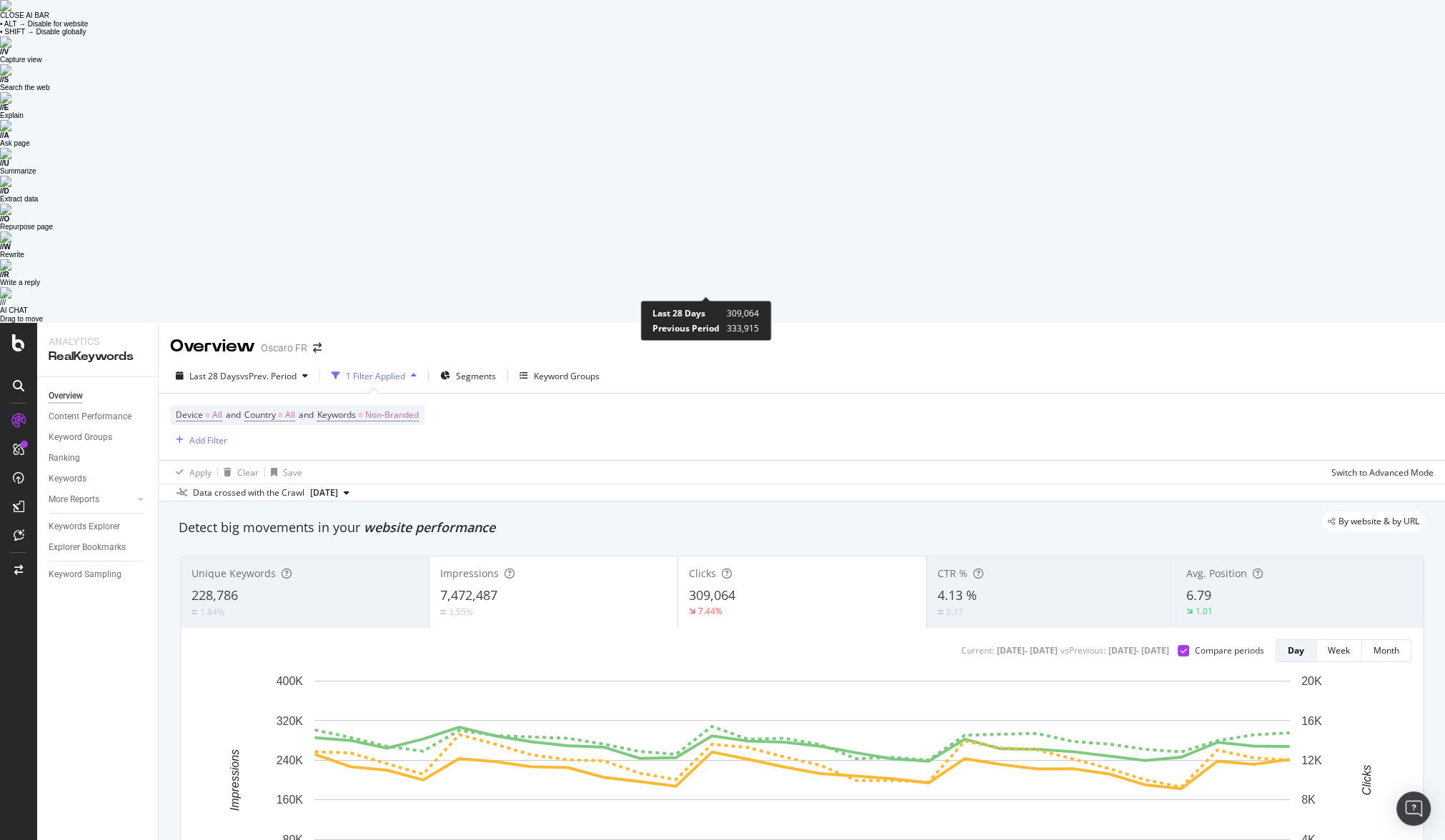
click at [699, 605] on div "7.44%" at bounding box center [710, 611] width 24 height 12
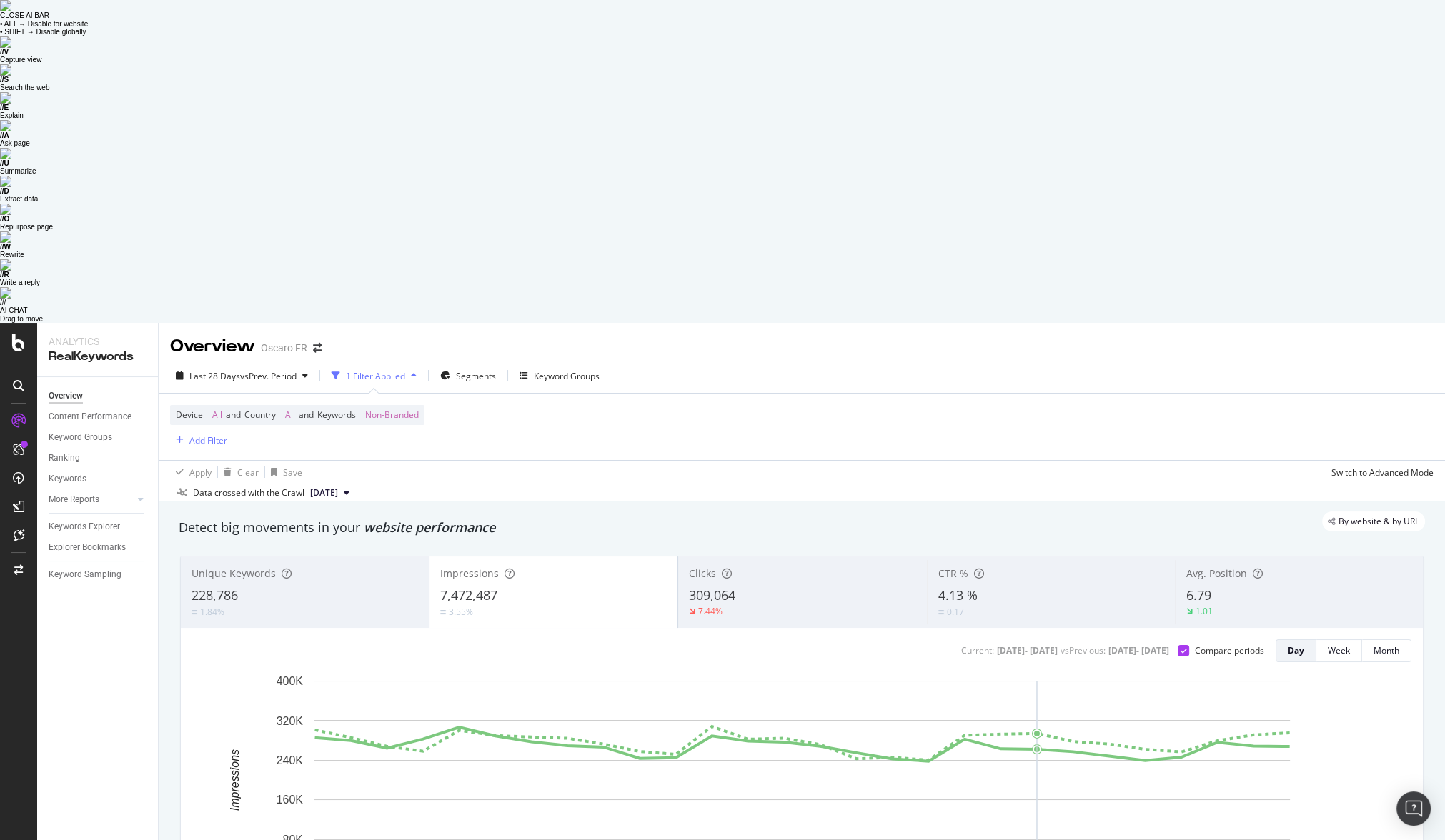
click at [1118, 645] on div "Unique Keywords 228,786 1.84% Impressions 7,472,487 3.55% Clicks 309,064 7.44% …" at bounding box center [802, 758] width 1260 height 429
click at [898, 394] on div "Device = All and Country = All and Keywords = Non-Branded Add Filter" at bounding box center [802, 427] width 1263 height 66
